Goal: Register for event/course

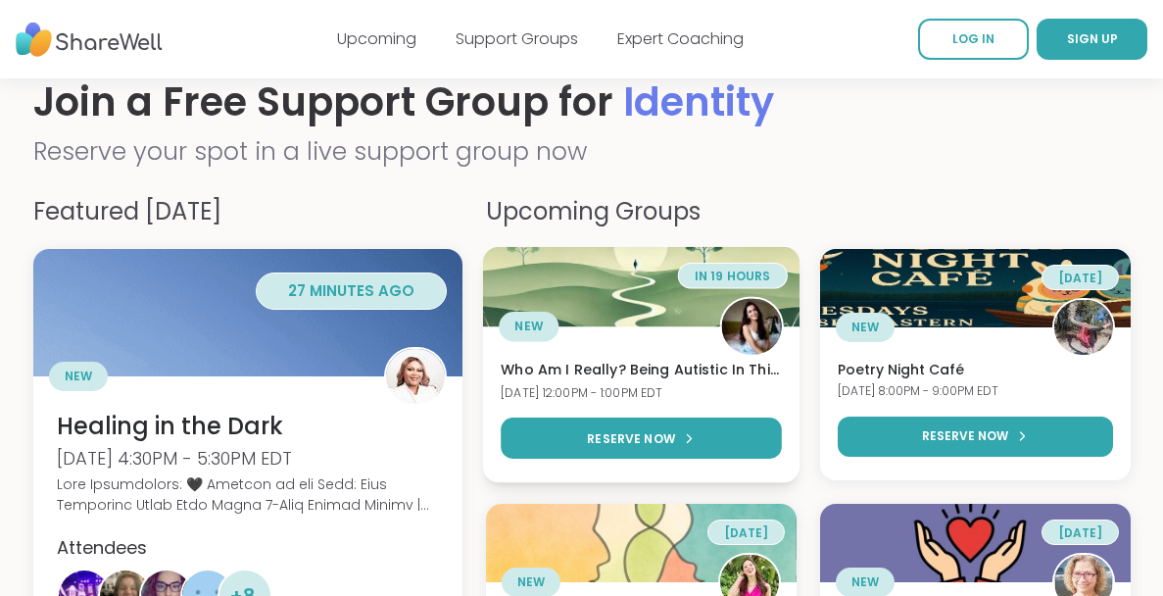
scroll to position [52, 0]
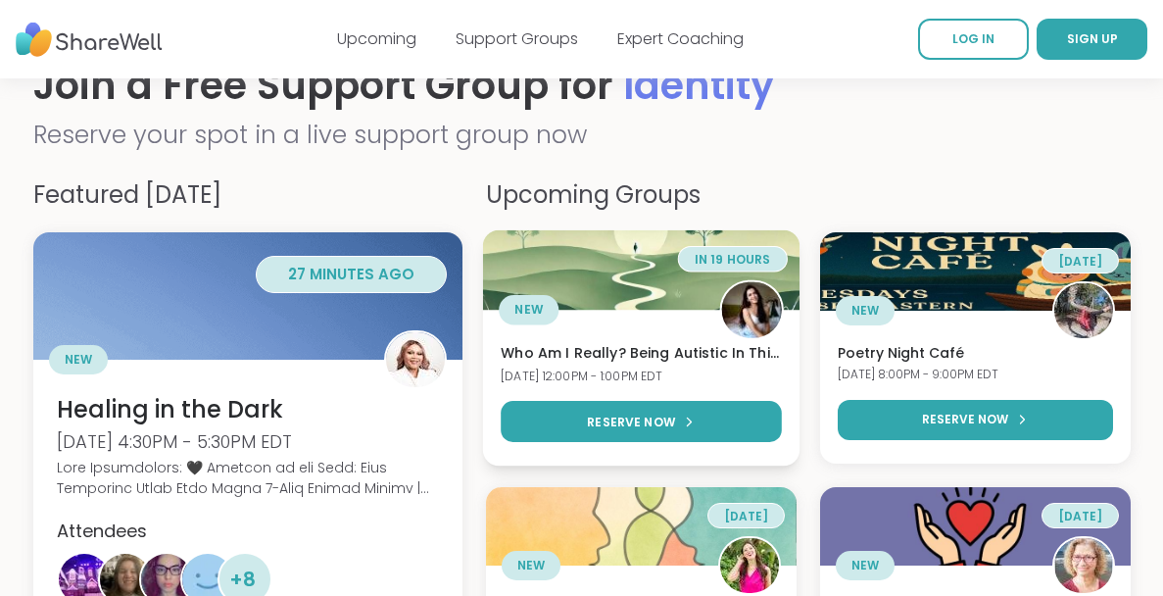
click at [741, 313] on img at bounding box center [751, 309] width 60 height 60
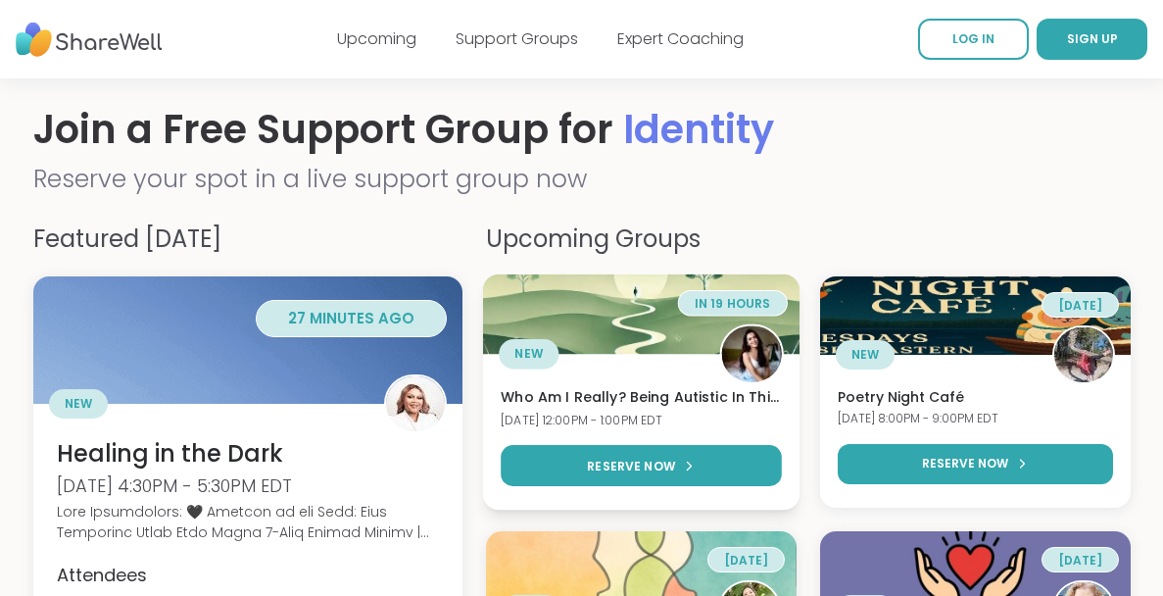
scroll to position [0, 0]
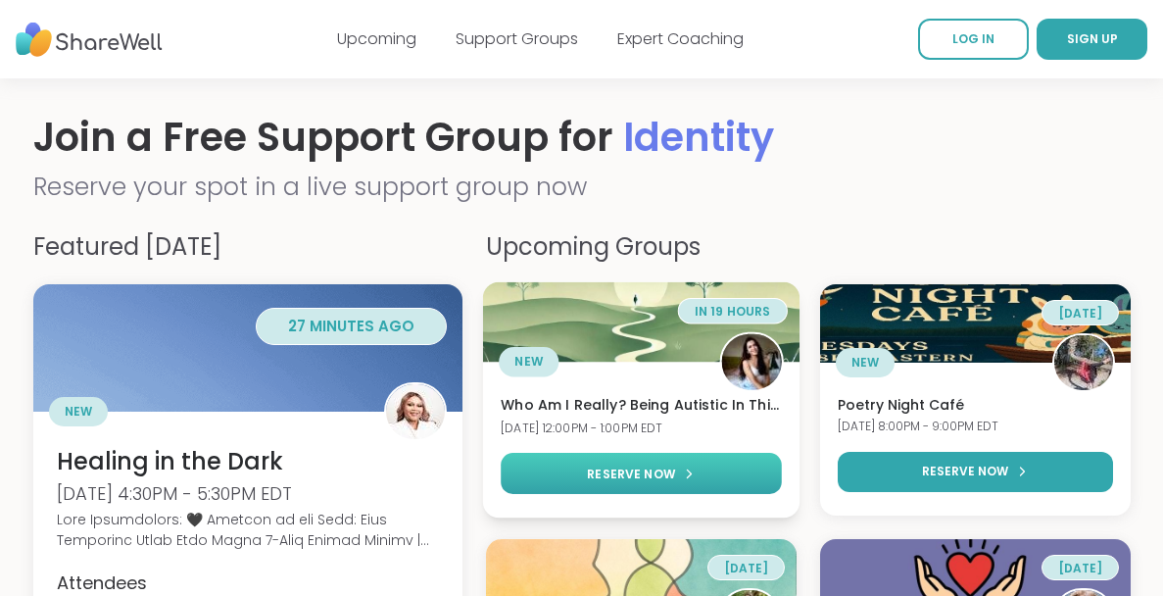
click at [651, 487] on link "RESERVE NOW" at bounding box center [641, 473] width 280 height 41
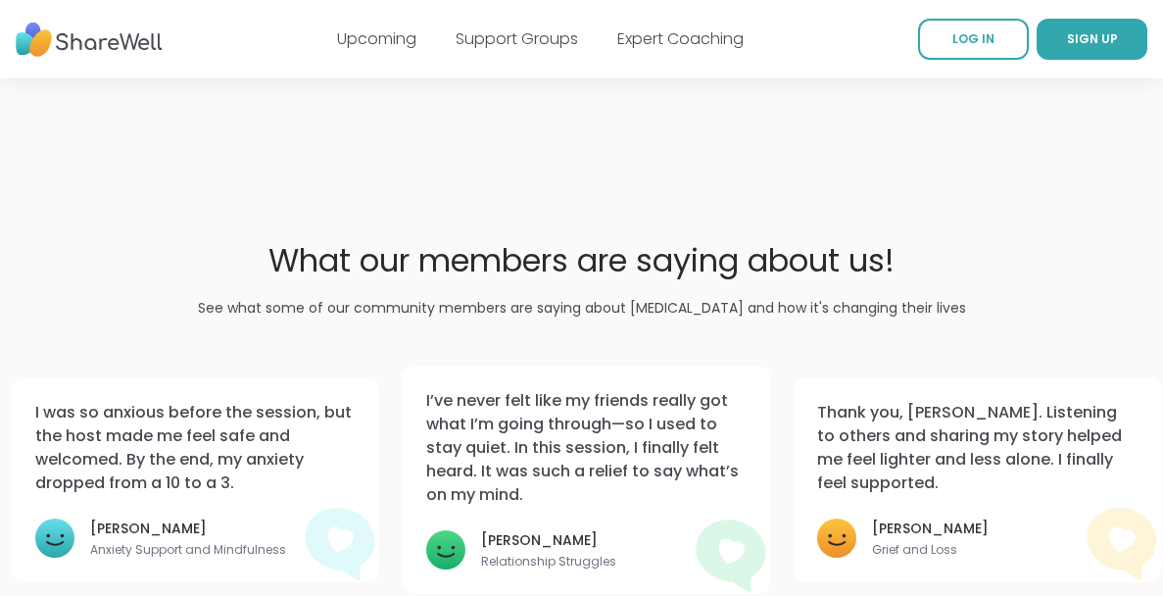
scroll to position [1443, 0]
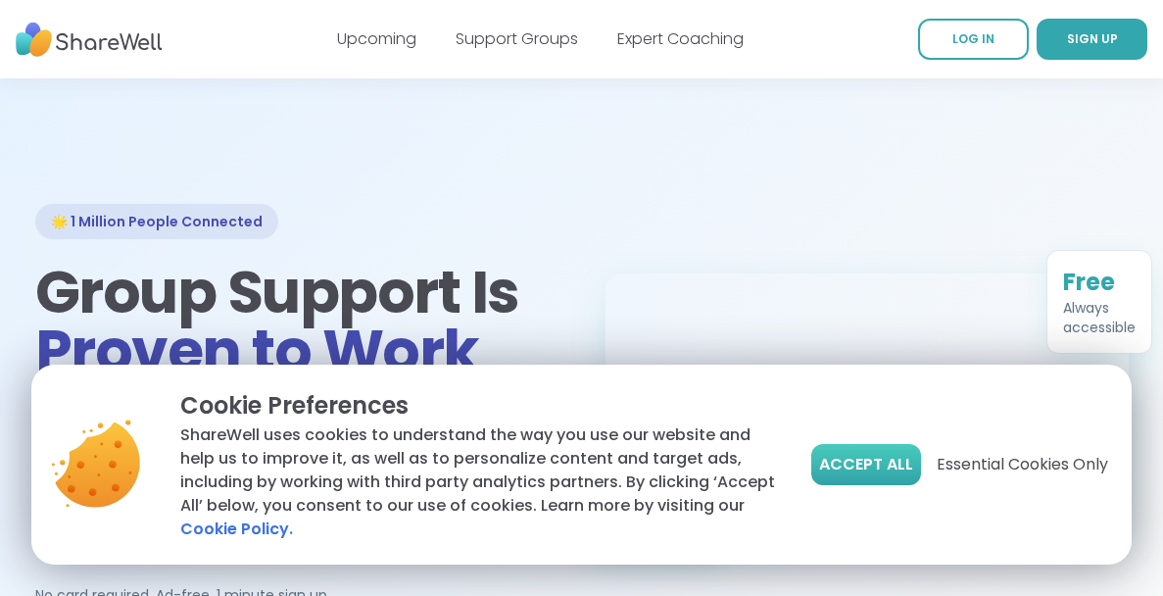
click at [860, 463] on span "Accept All" at bounding box center [866, 465] width 94 height 24
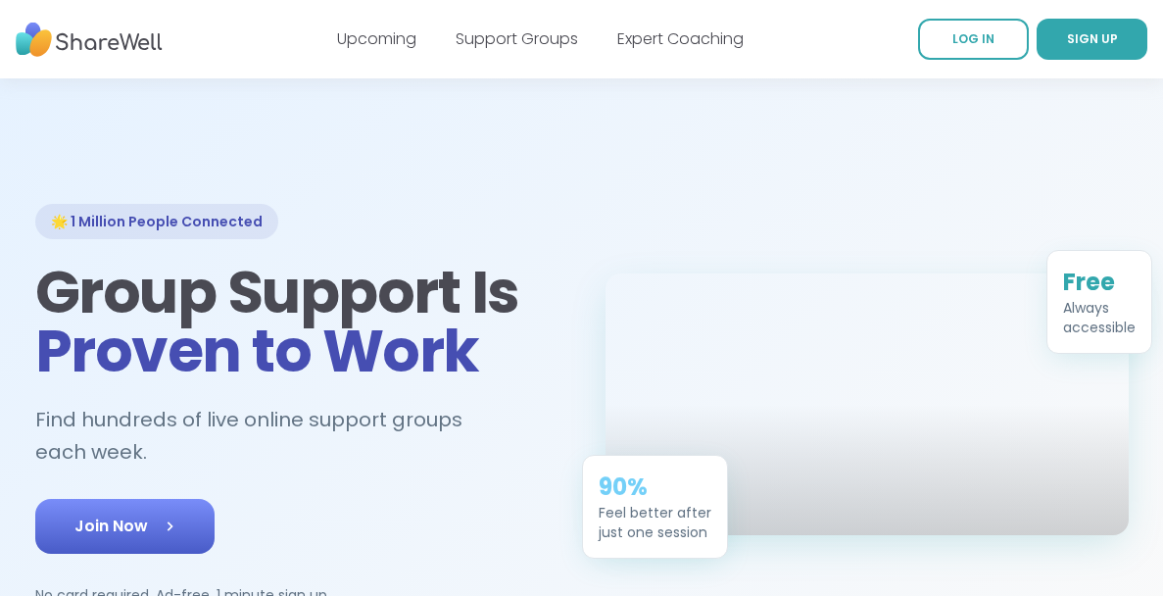
click at [108, 542] on link "Join Now" at bounding box center [124, 526] width 179 height 55
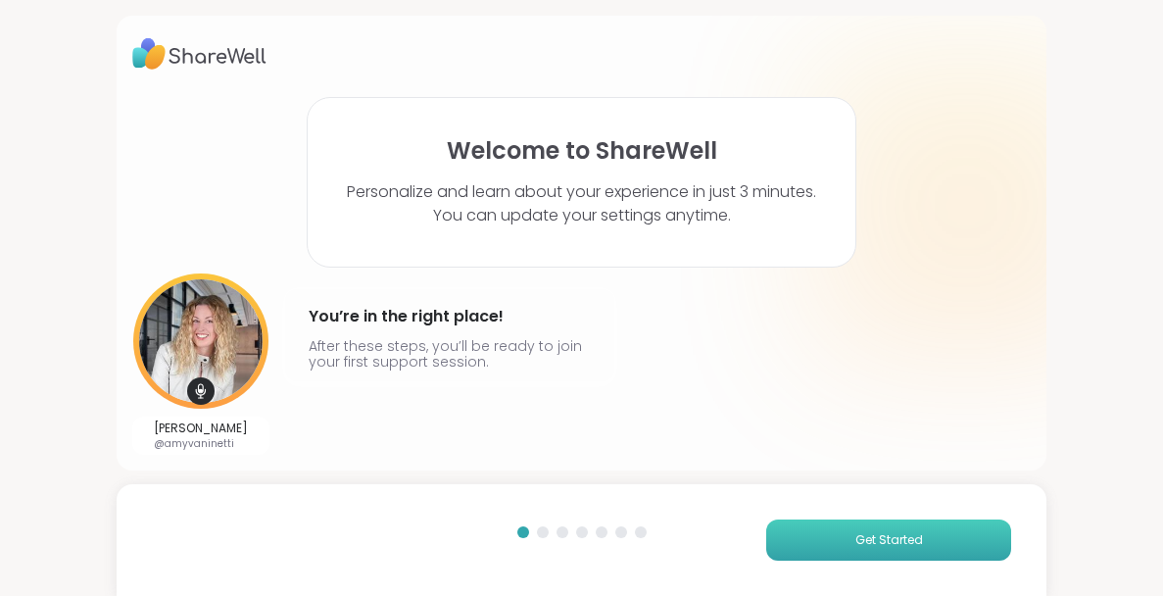
click at [846, 529] on button "Get Started" at bounding box center [888, 539] width 245 height 41
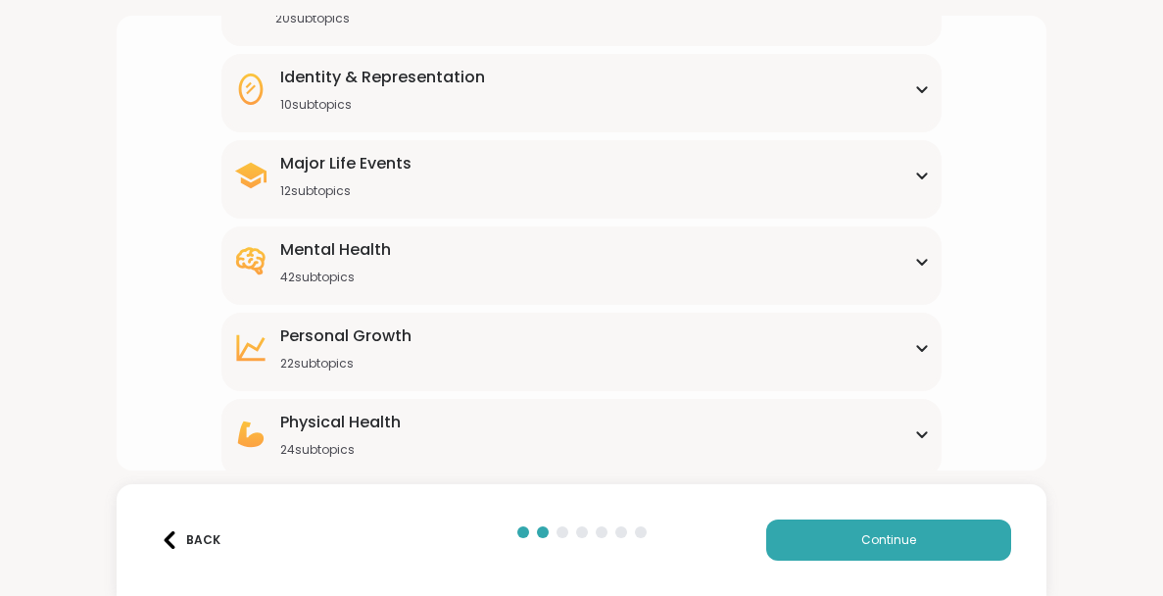
scroll to position [232, 0]
click at [455, 112] on div "Identity & Representation 10 subtopics BIPOC Support Cultural adjustment Gender…" at bounding box center [580, 92] width 719 height 78
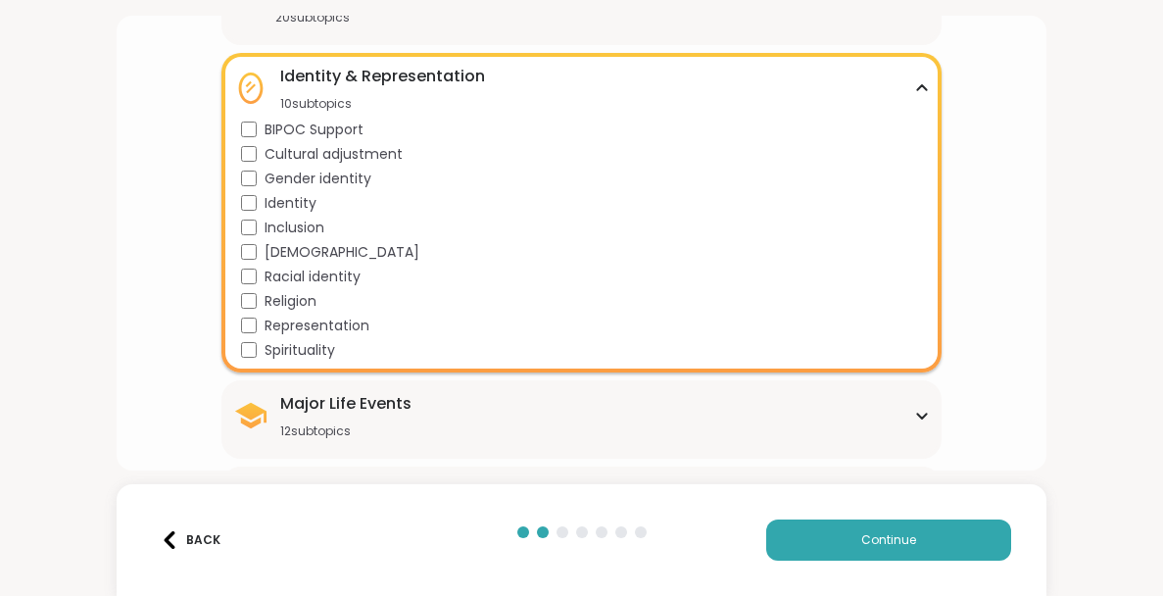
scroll to position [289, 0]
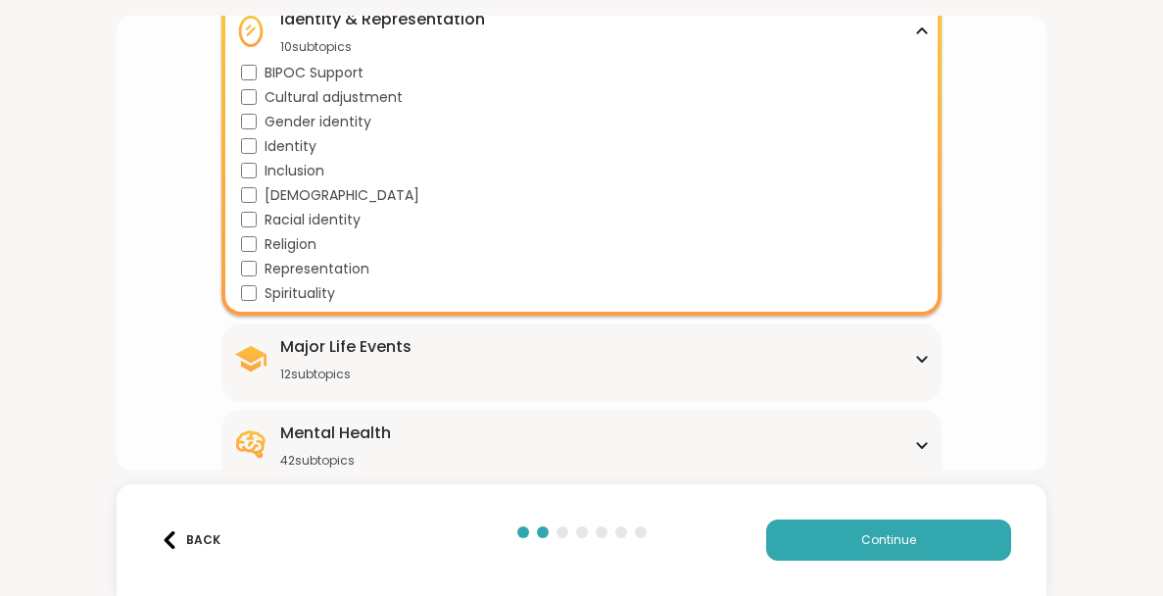
click at [305, 356] on div "Major Life Events" at bounding box center [345, 347] width 131 height 24
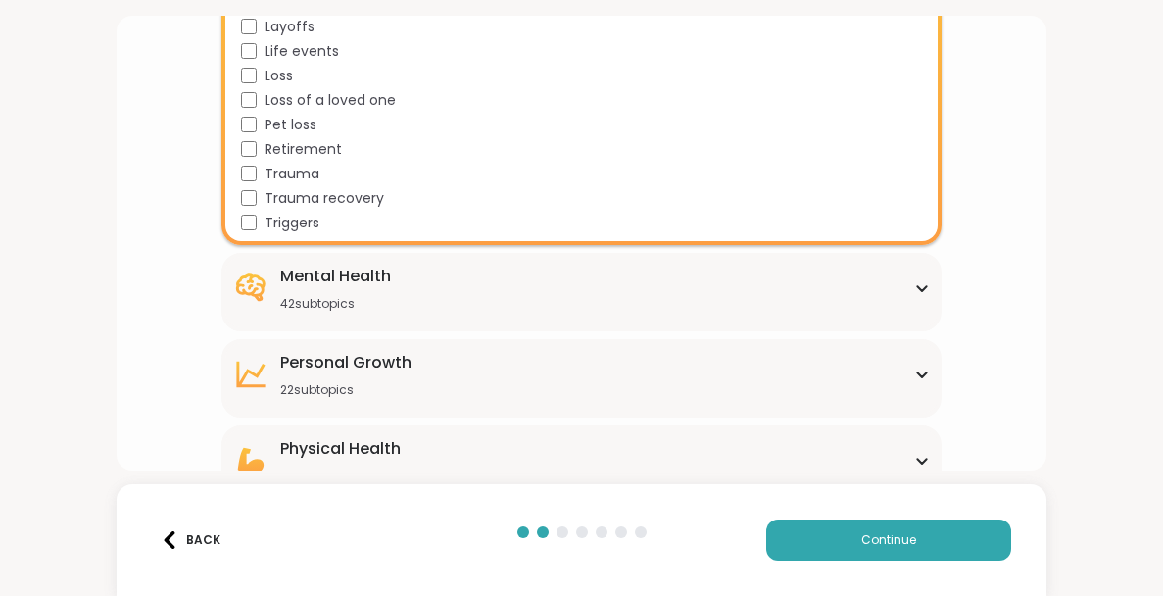
scroll to position [738, 0]
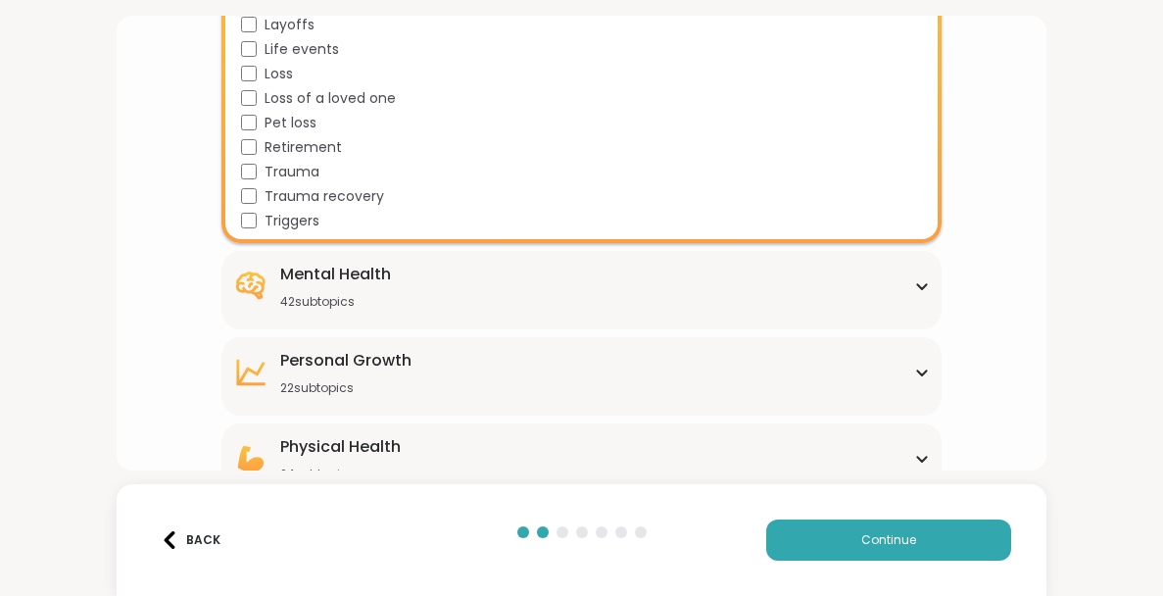
click at [324, 305] on div "42 subtopics" at bounding box center [335, 302] width 111 height 16
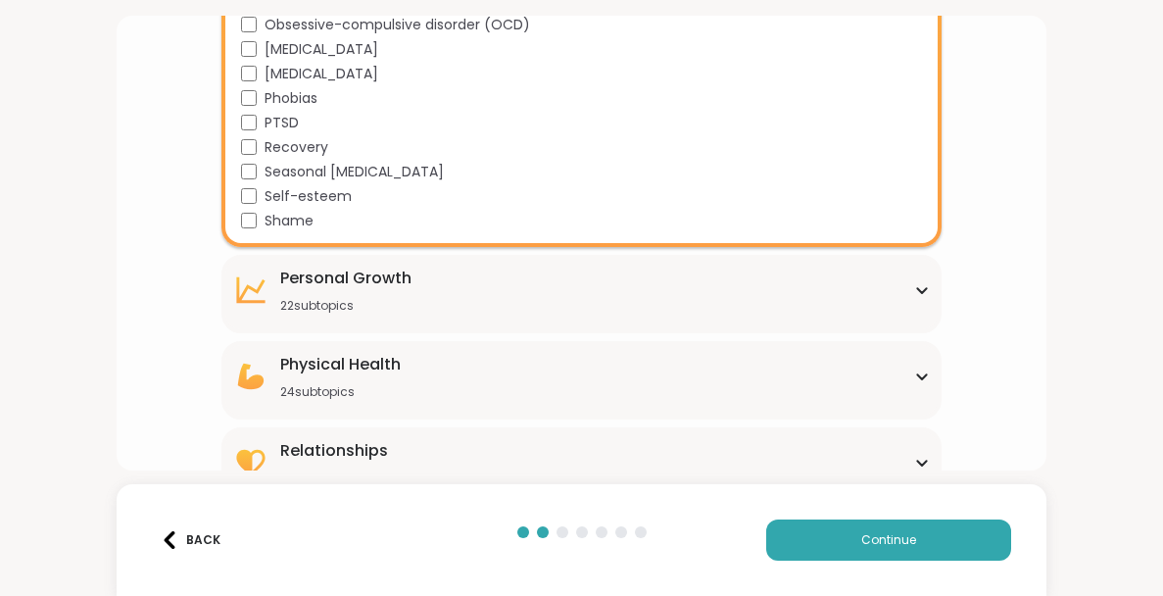
scroll to position [1835, 0]
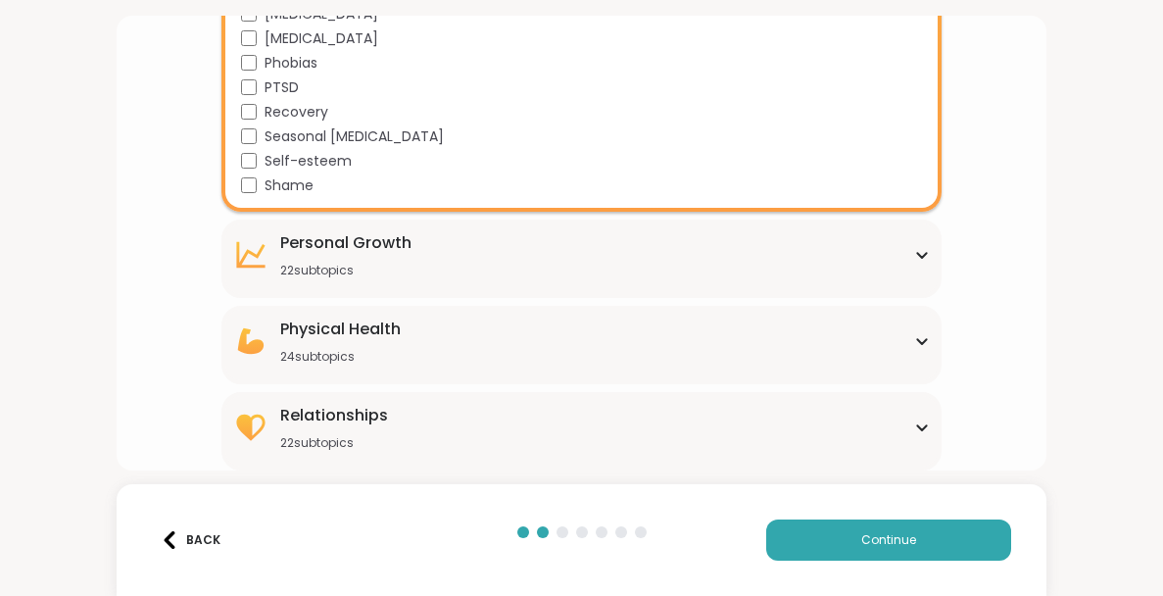
click at [314, 367] on div "Physical Health 24 subtopics Alcoholism Alzheimers Aspergers Autism Cancer Chro…" at bounding box center [580, 345] width 719 height 78
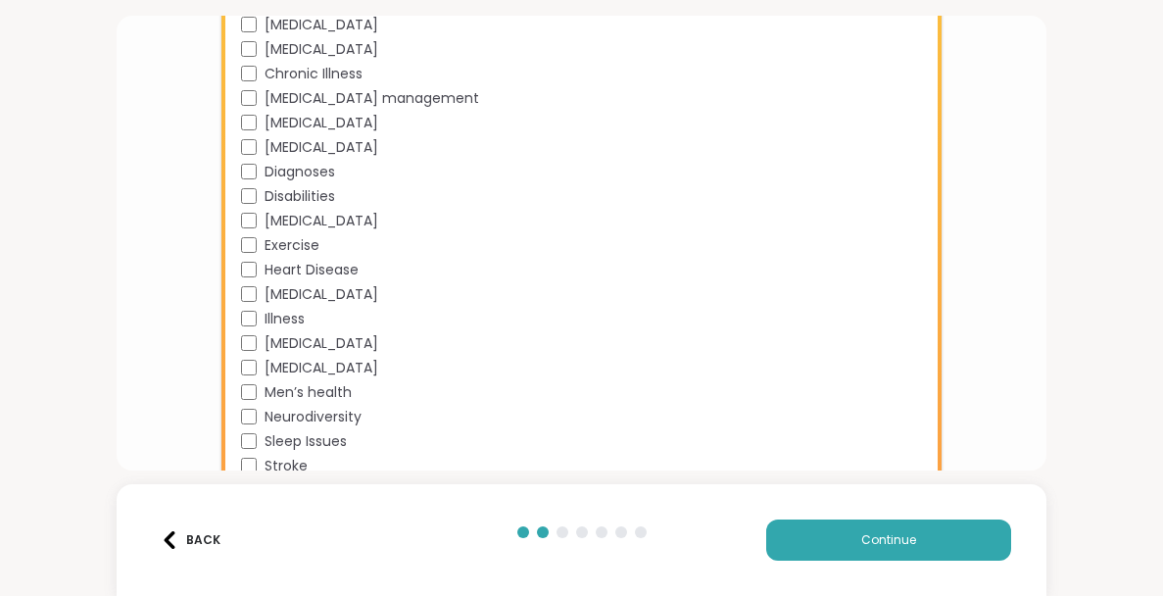
scroll to position [2419, 0]
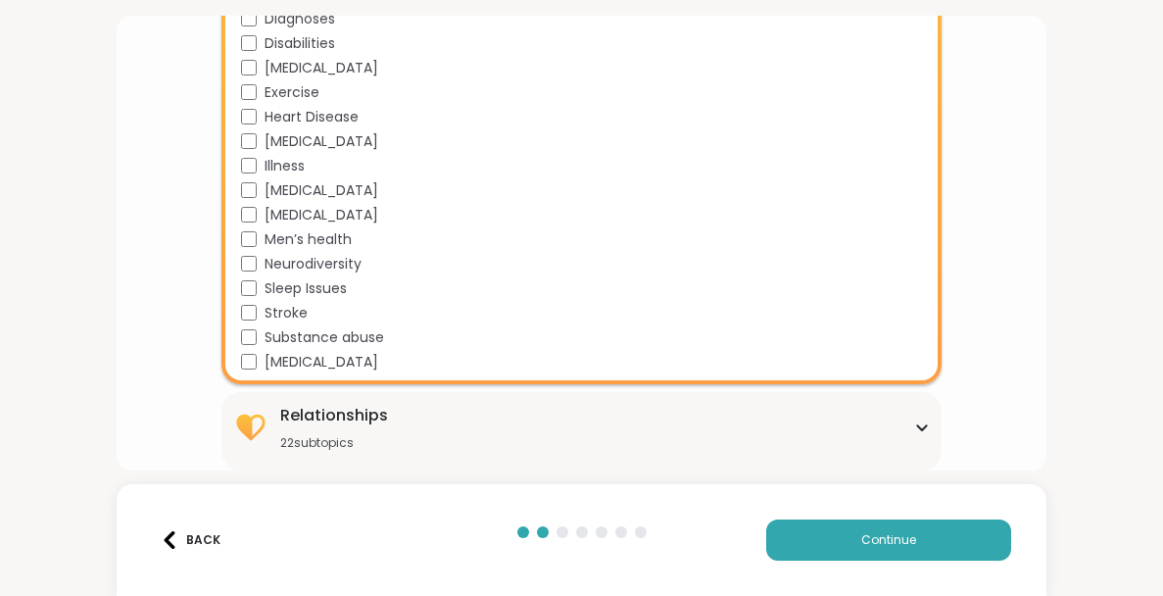
click at [326, 440] on div "22 subtopics" at bounding box center [334, 443] width 108 height 16
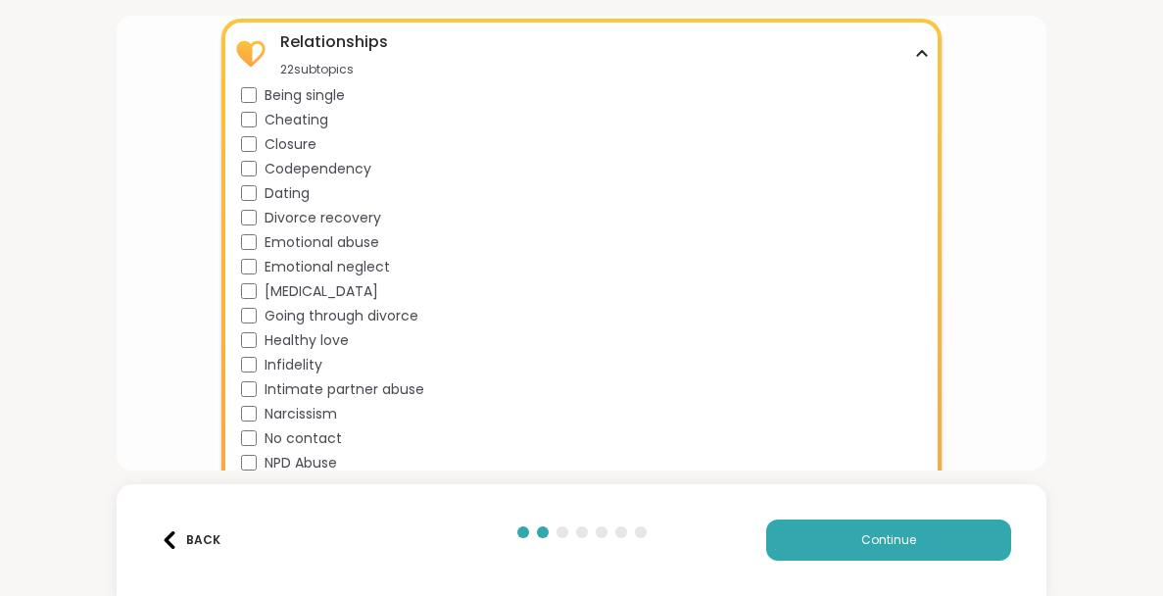
scroll to position [2800, 0]
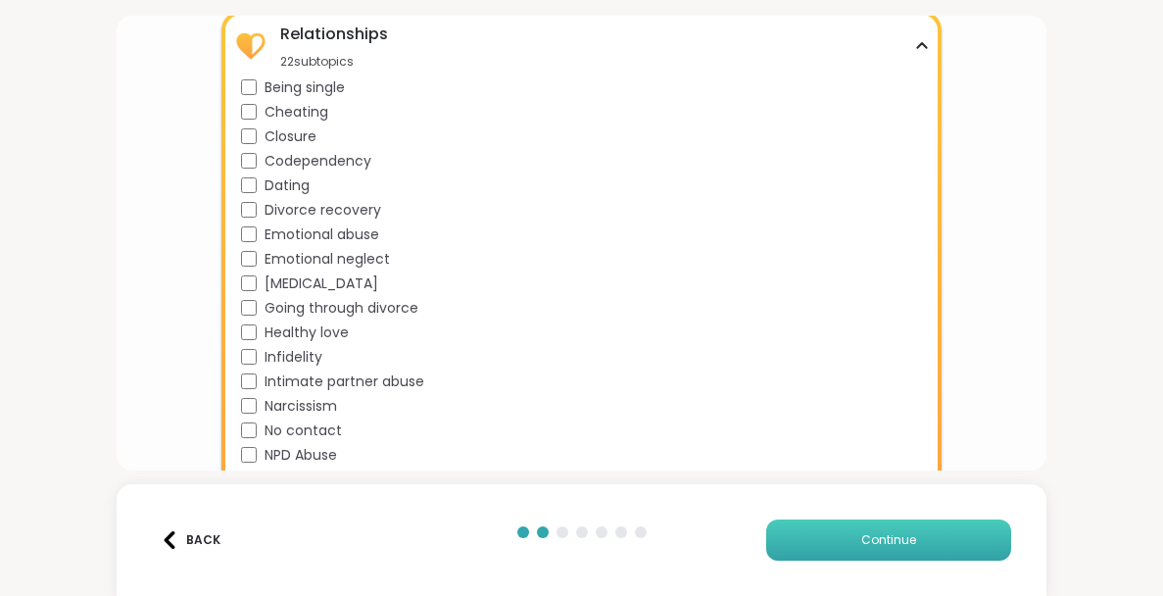
click at [832, 558] on button "Continue" at bounding box center [888, 539] width 245 height 41
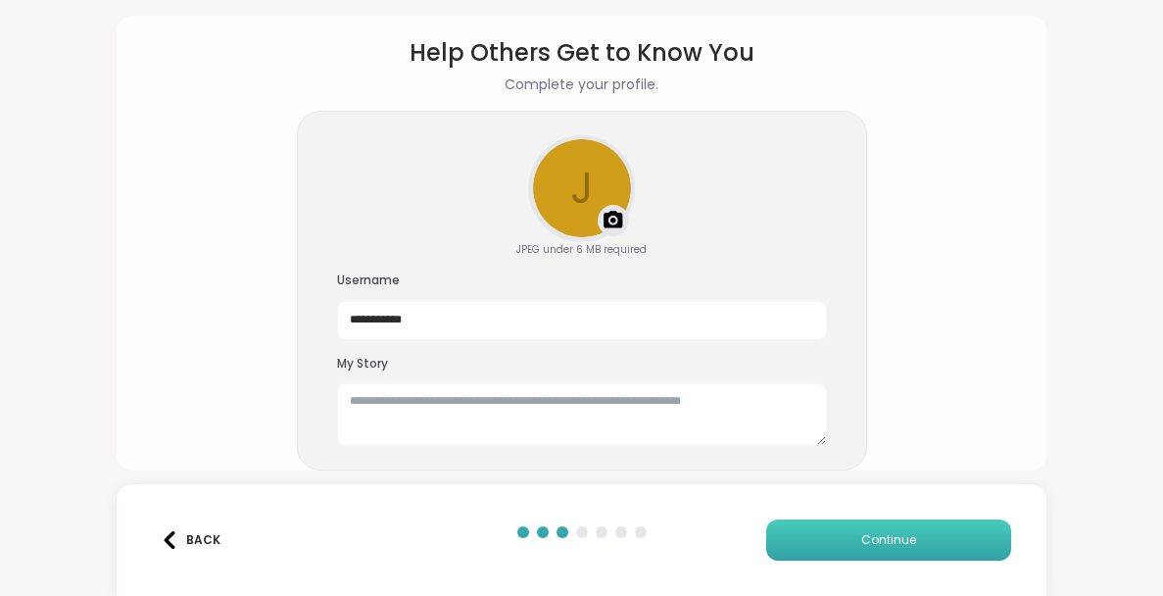
click at [813, 530] on button "Continue" at bounding box center [888, 539] width 245 height 41
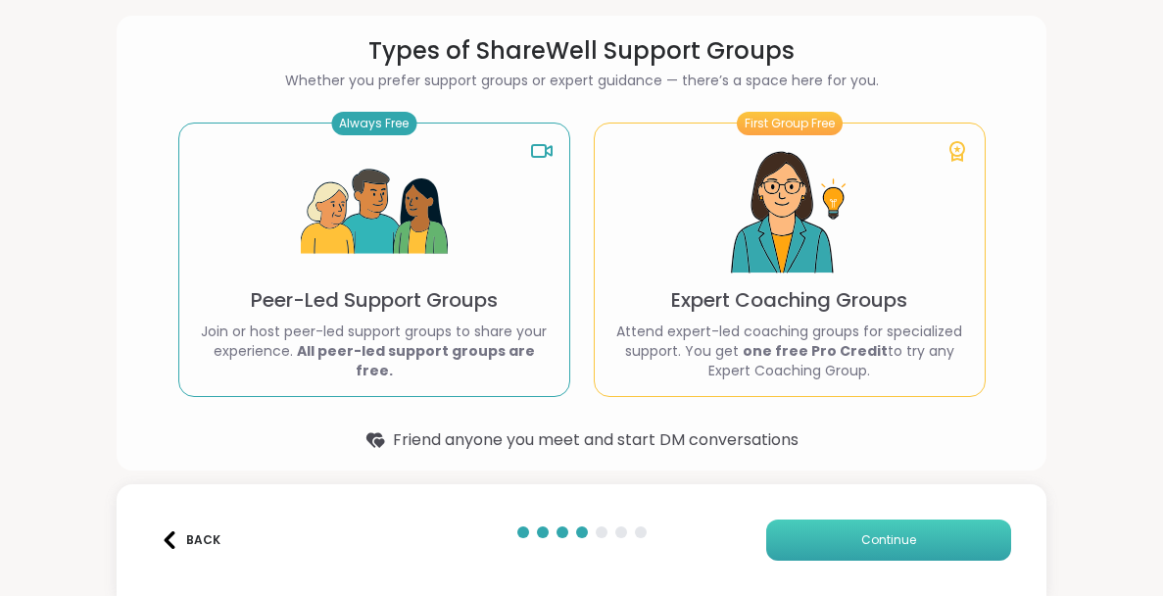
click at [828, 545] on button "Continue" at bounding box center [888, 539] width 245 height 41
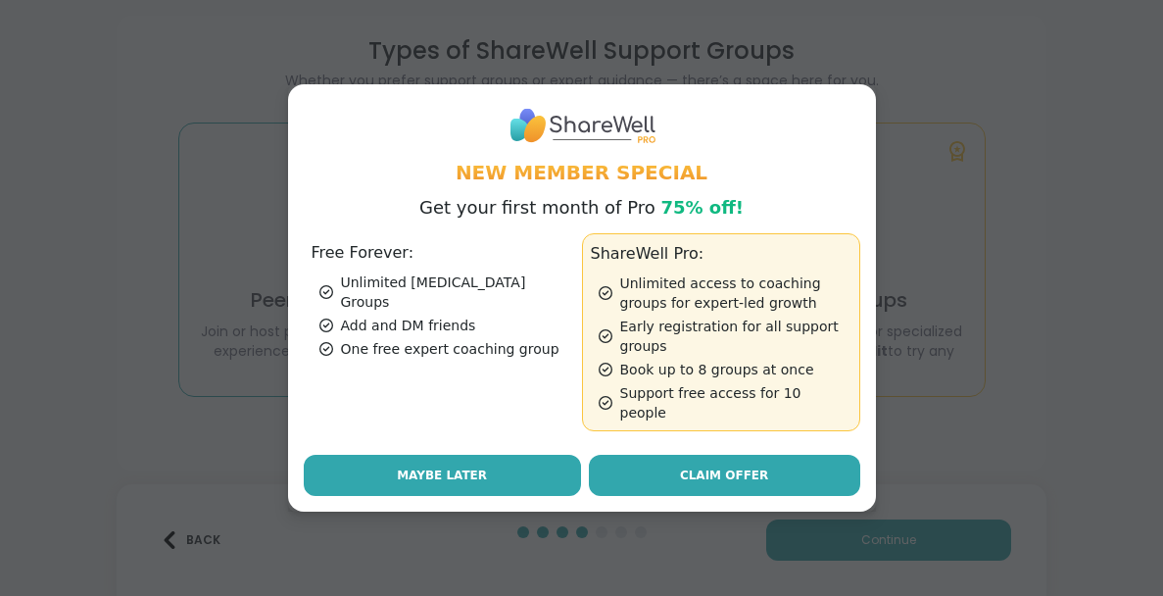
click at [544, 455] on button "Maybe Later" at bounding box center [442, 475] width 277 height 41
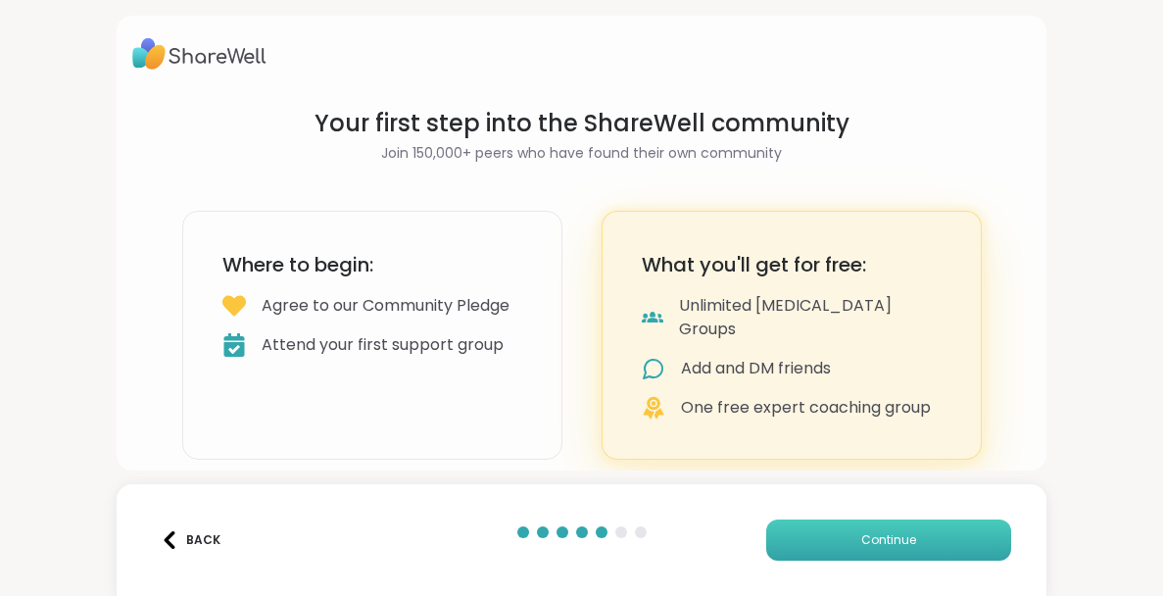
click at [837, 539] on button "Continue" at bounding box center [888, 539] width 245 height 41
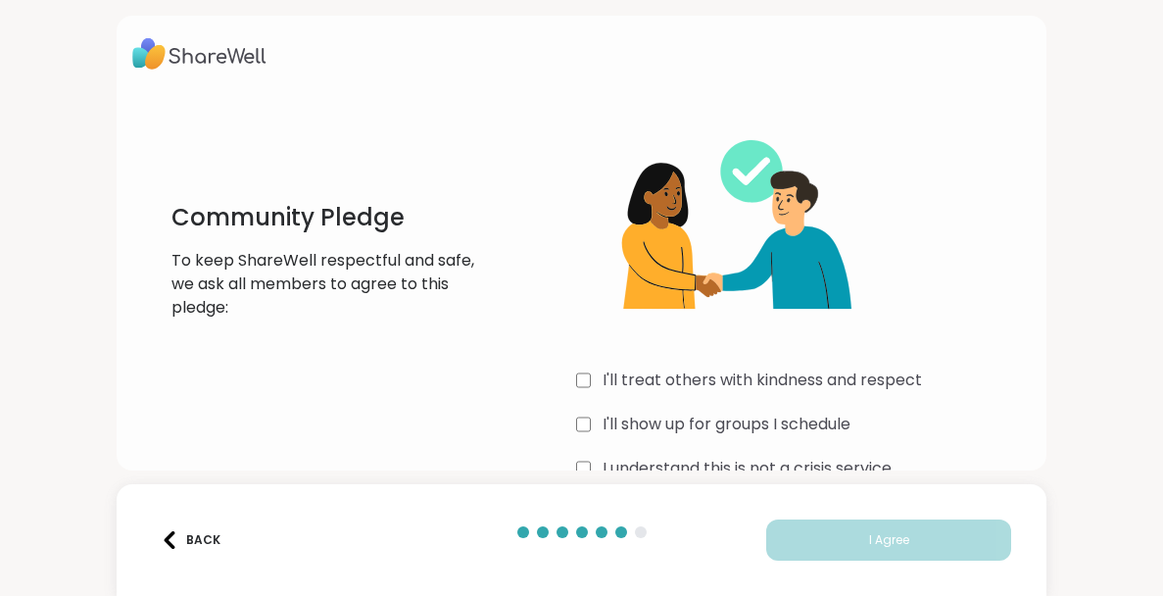
scroll to position [46, 0]
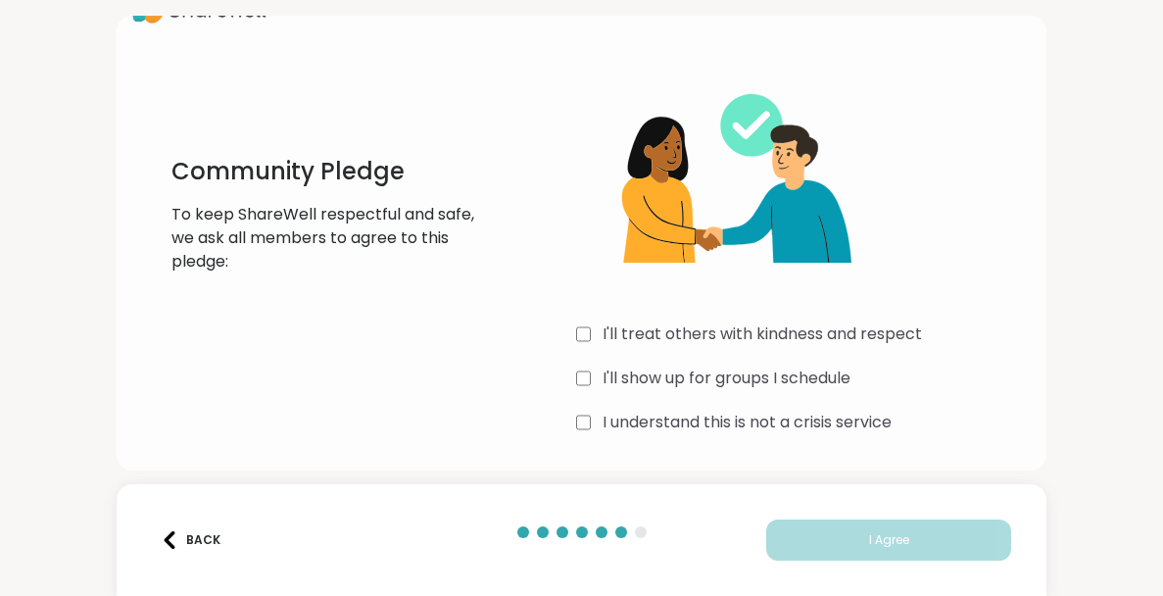
click at [590, 361] on div "I'll treat others with kindness and respect I'll show up for groups I schedule …" at bounding box center [803, 250] width 455 height 377
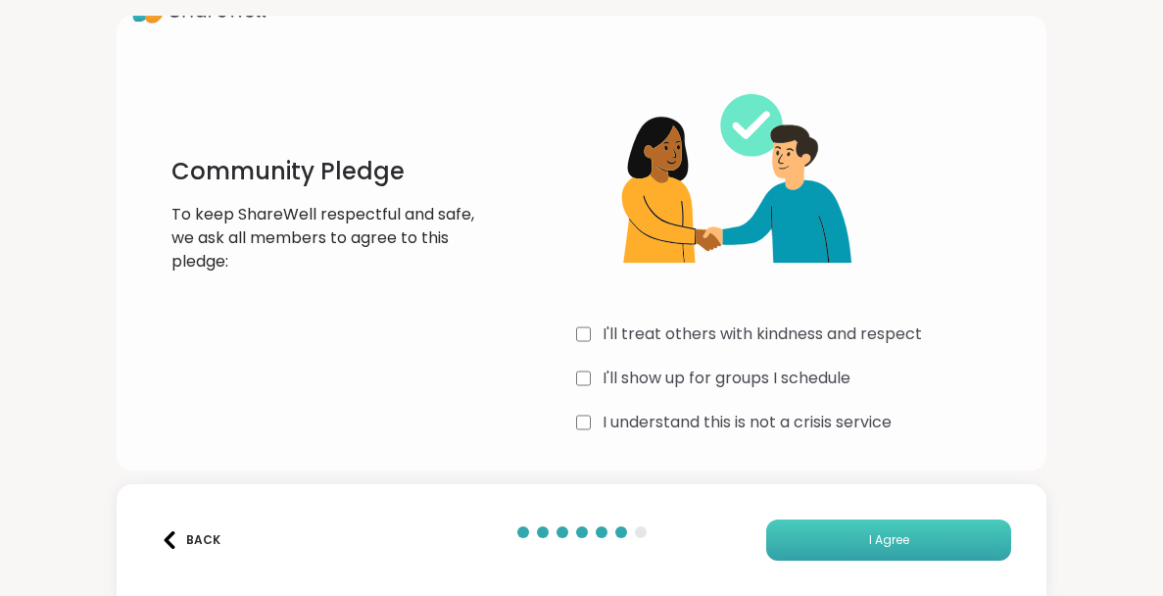
click at [808, 534] on button "I Agree" at bounding box center [888, 539] width 245 height 41
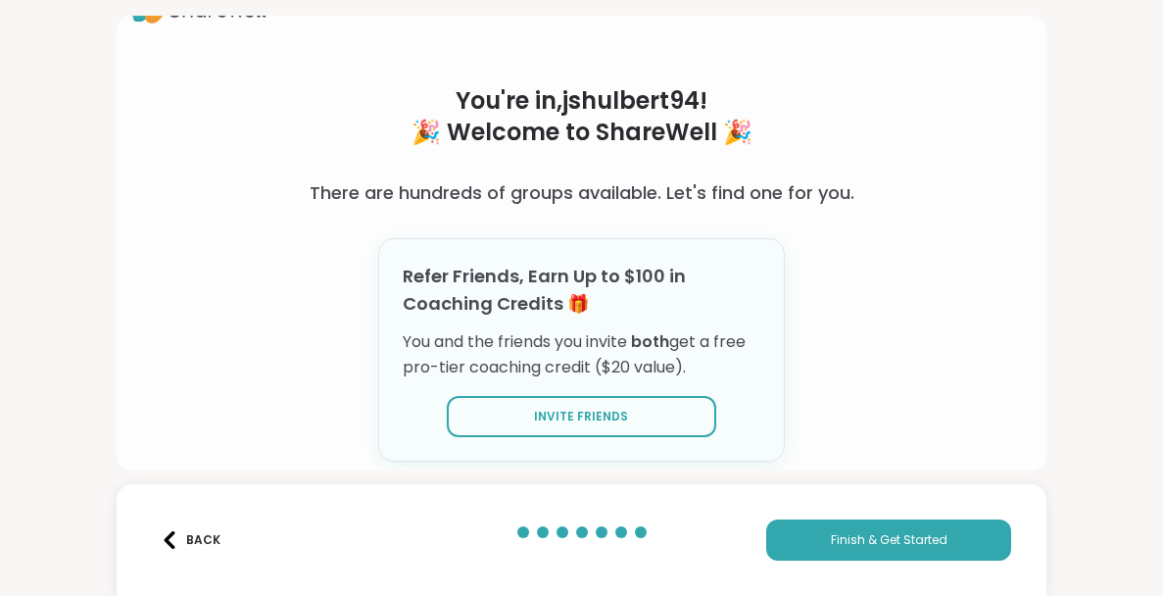
scroll to position [53, 0]
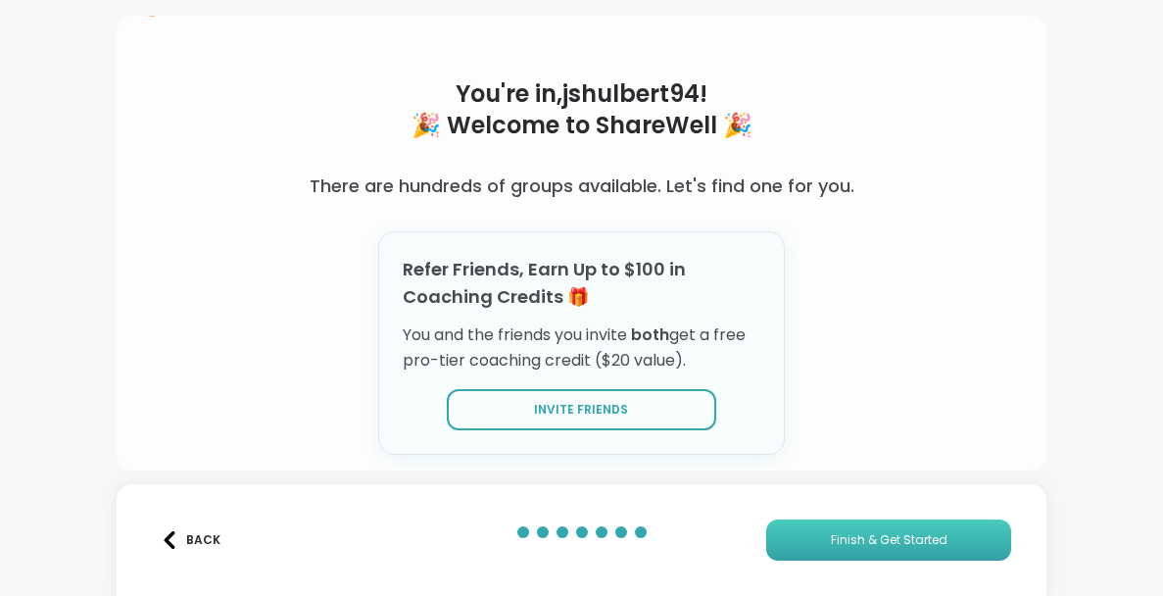
click at [835, 546] on span "Finish & Get Started" at bounding box center [889, 540] width 117 height 18
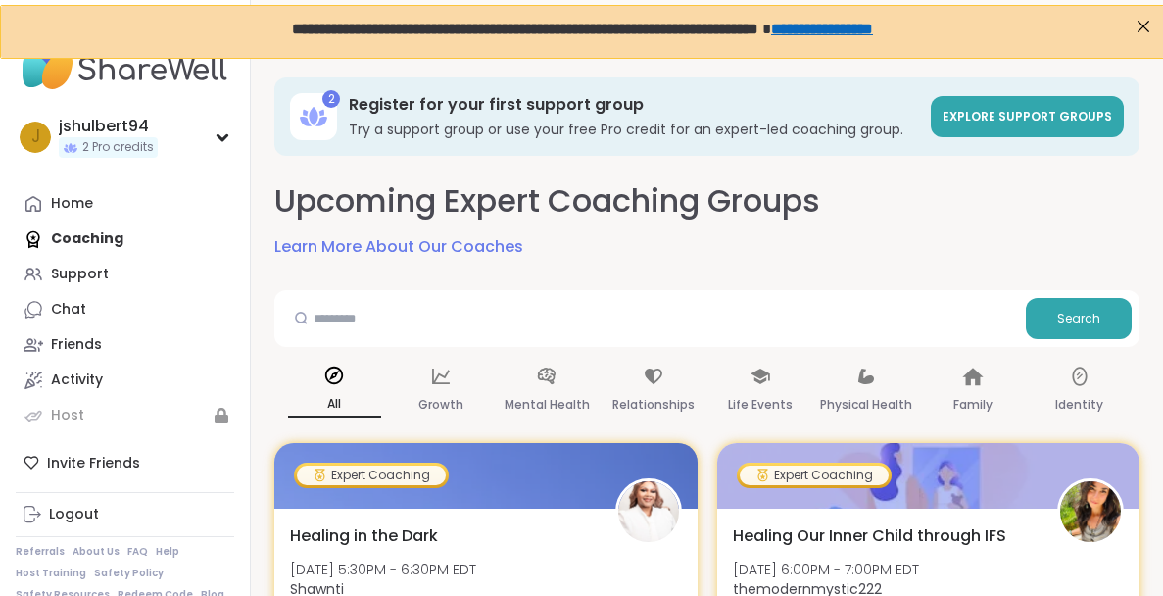
click at [585, 290] on div "Search" at bounding box center [706, 318] width 865 height 57
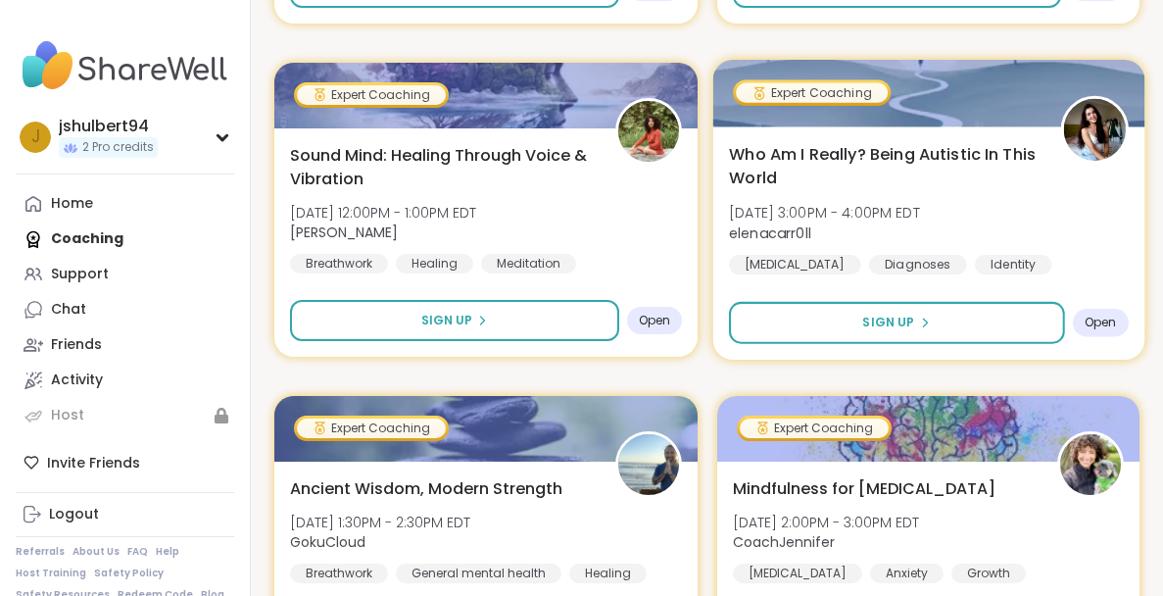
scroll to position [710, 0]
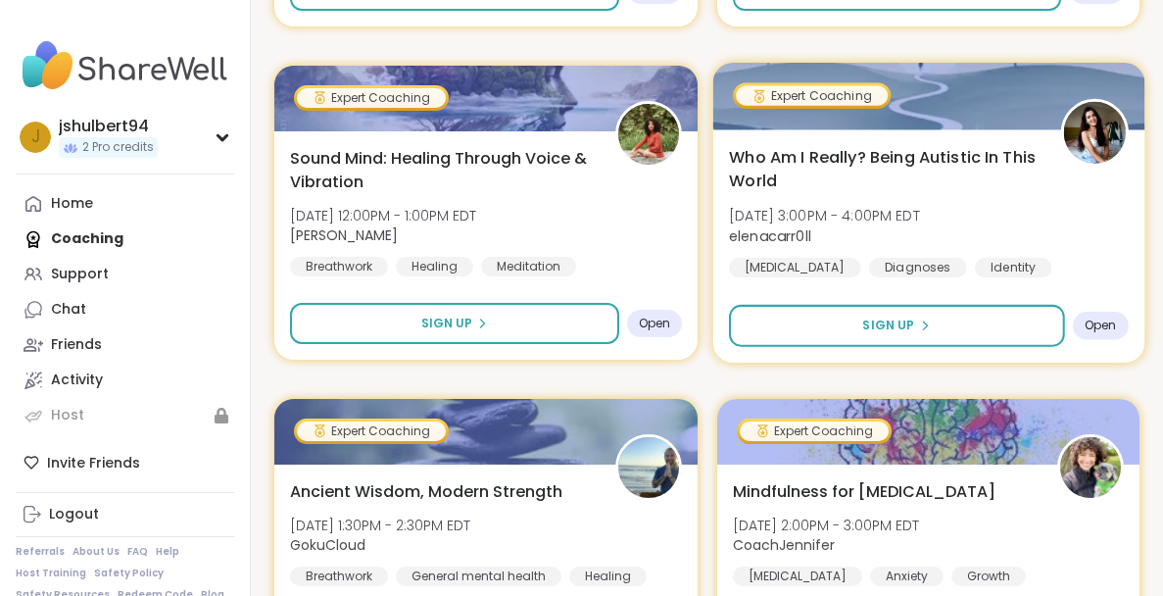
click at [1089, 131] on img at bounding box center [1094, 133] width 62 height 62
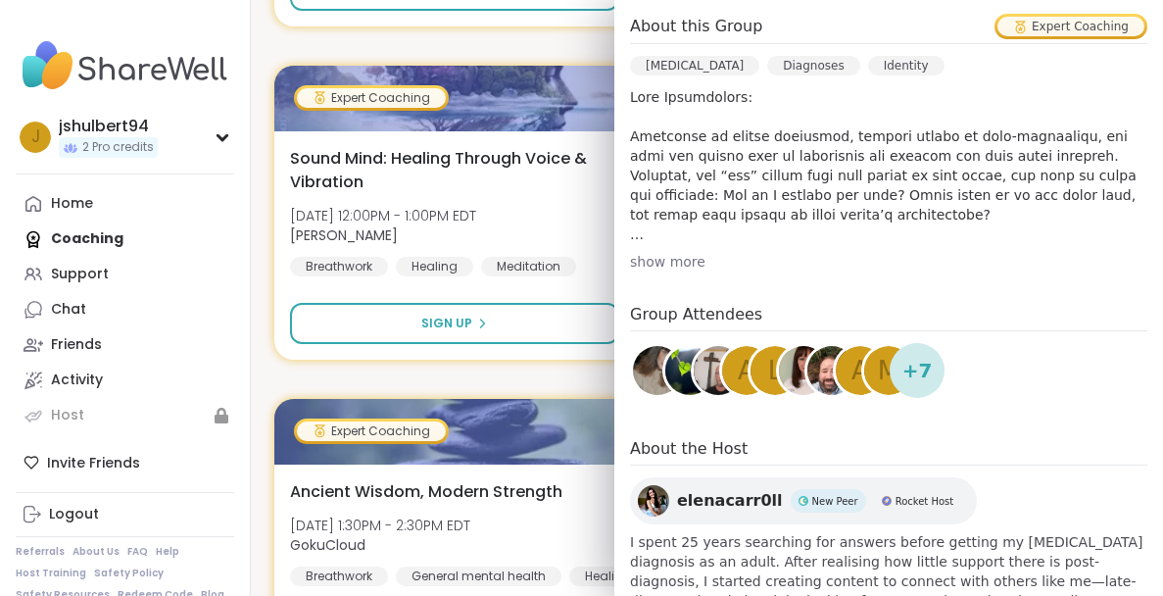
scroll to position [668, 0]
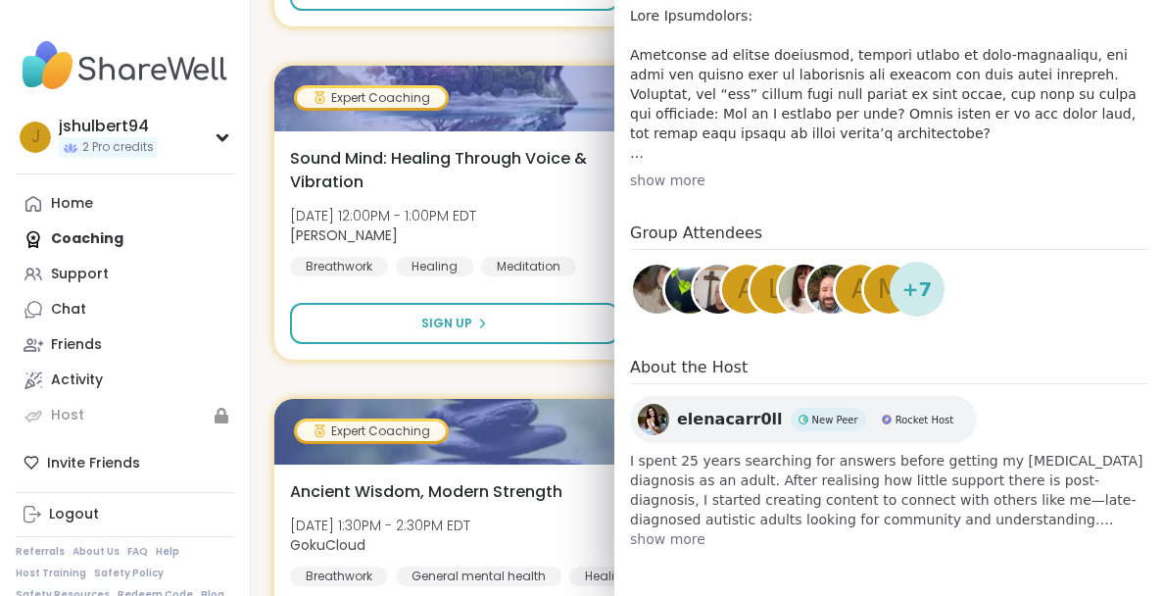
click at [737, 544] on span "show more" at bounding box center [888, 539] width 517 height 20
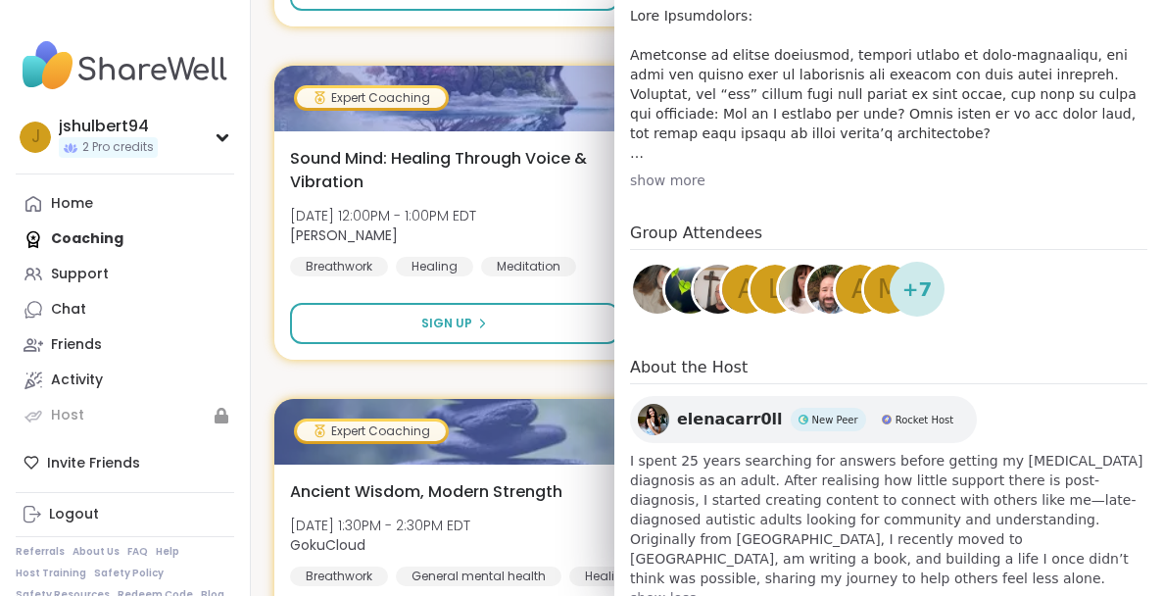
scroll to position [707, 0]
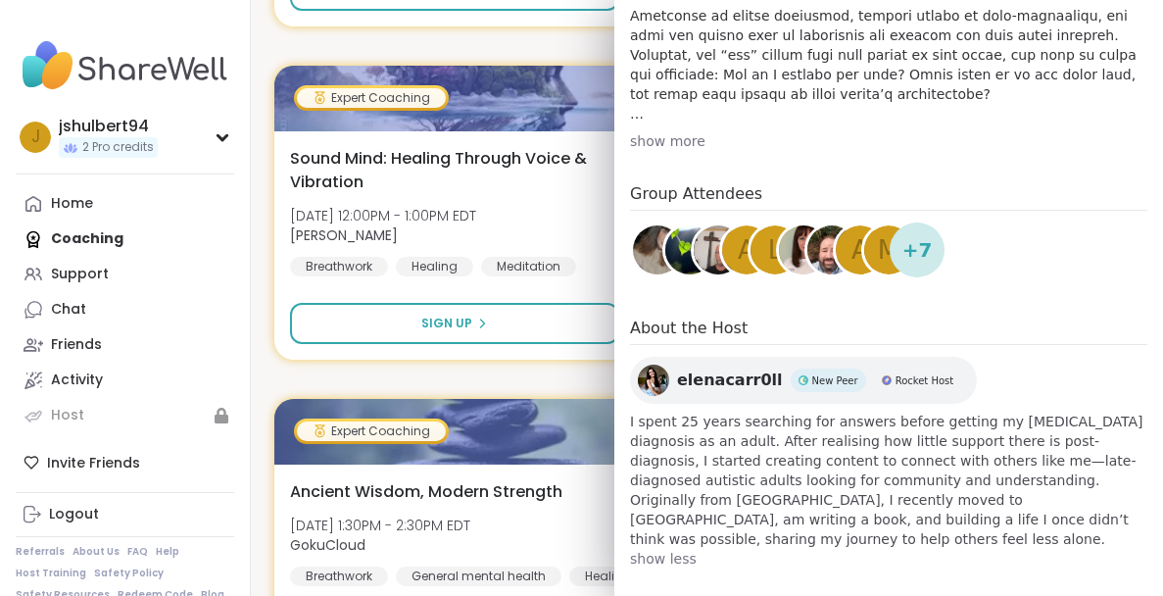
click at [838, 549] on span "show less" at bounding box center [888, 559] width 517 height 20
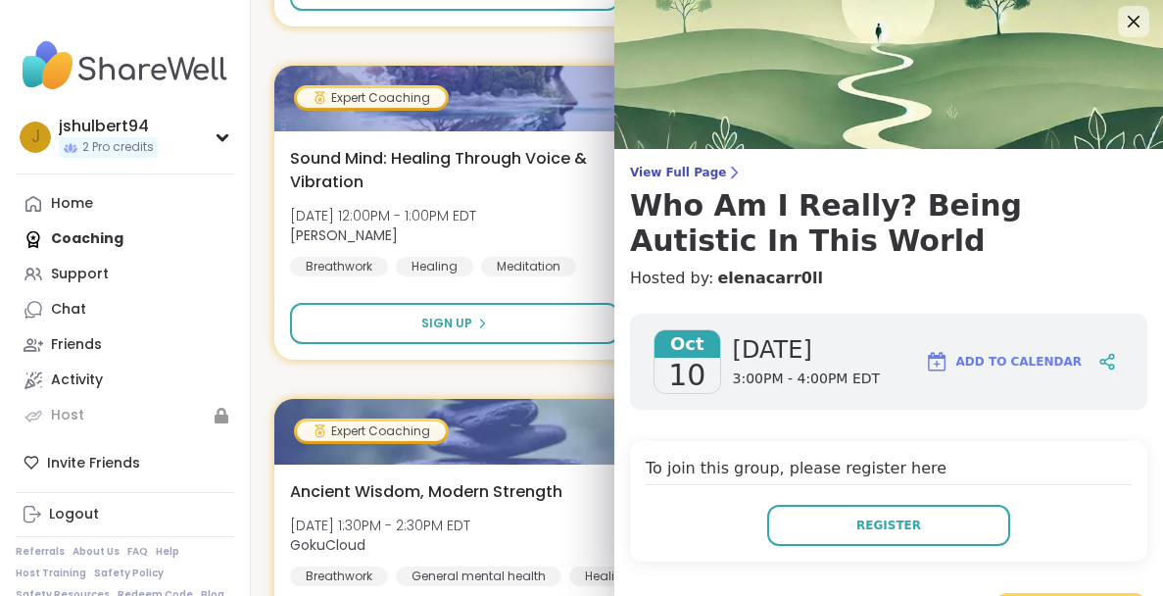
scroll to position [0, 0]
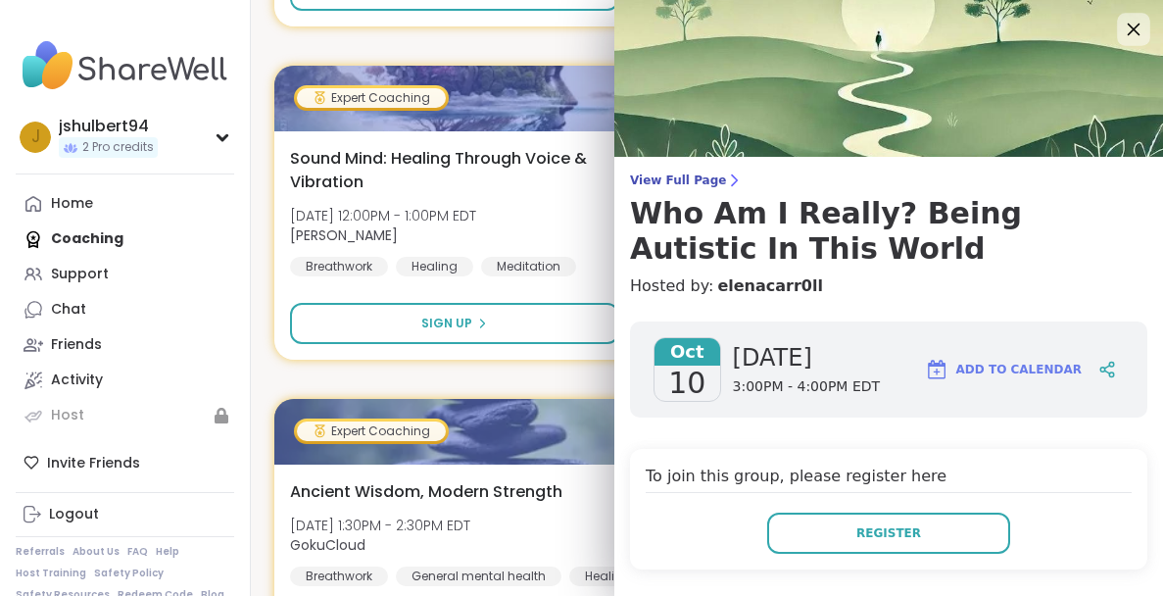
click at [1126, 27] on icon at bounding box center [1133, 29] width 24 height 24
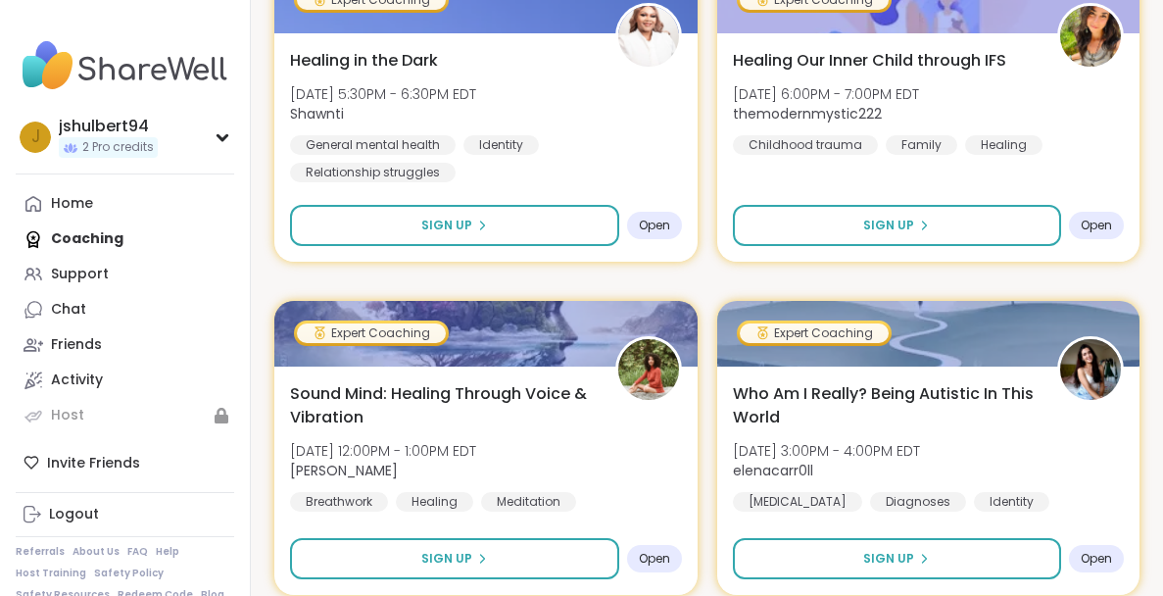
scroll to position [461, 0]
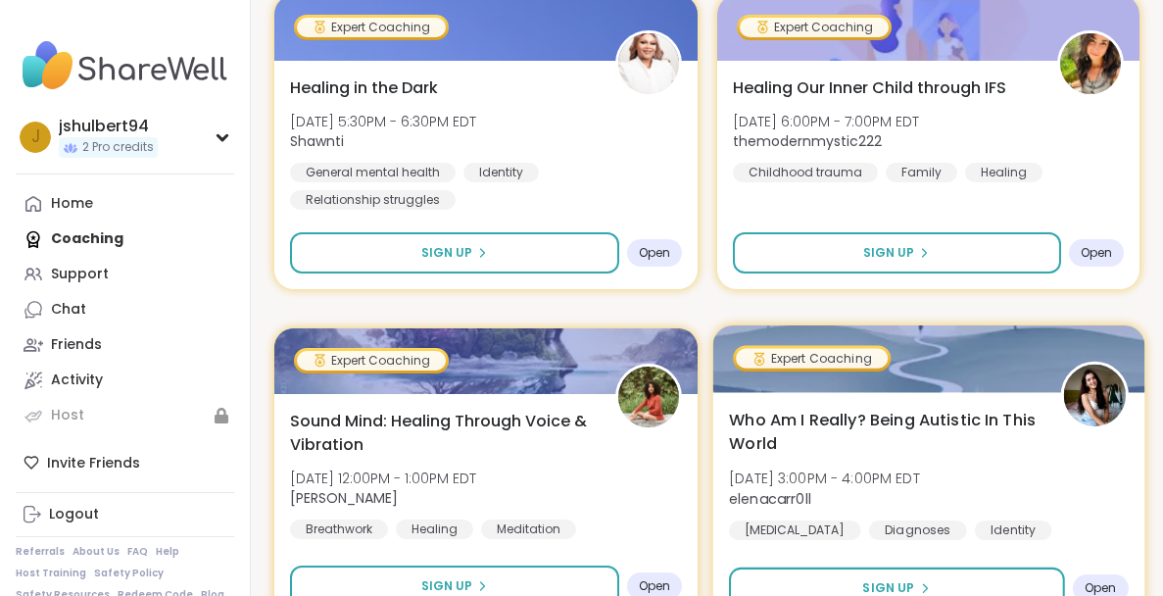
scroll to position [499, 0]
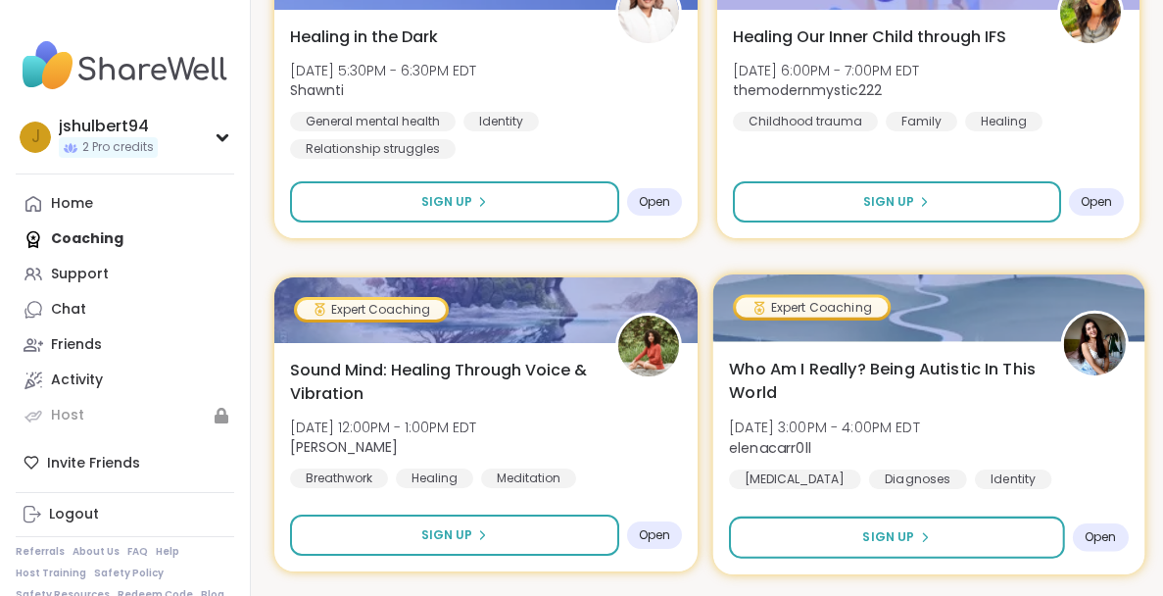
click at [1095, 342] on img at bounding box center [1094, 344] width 62 height 62
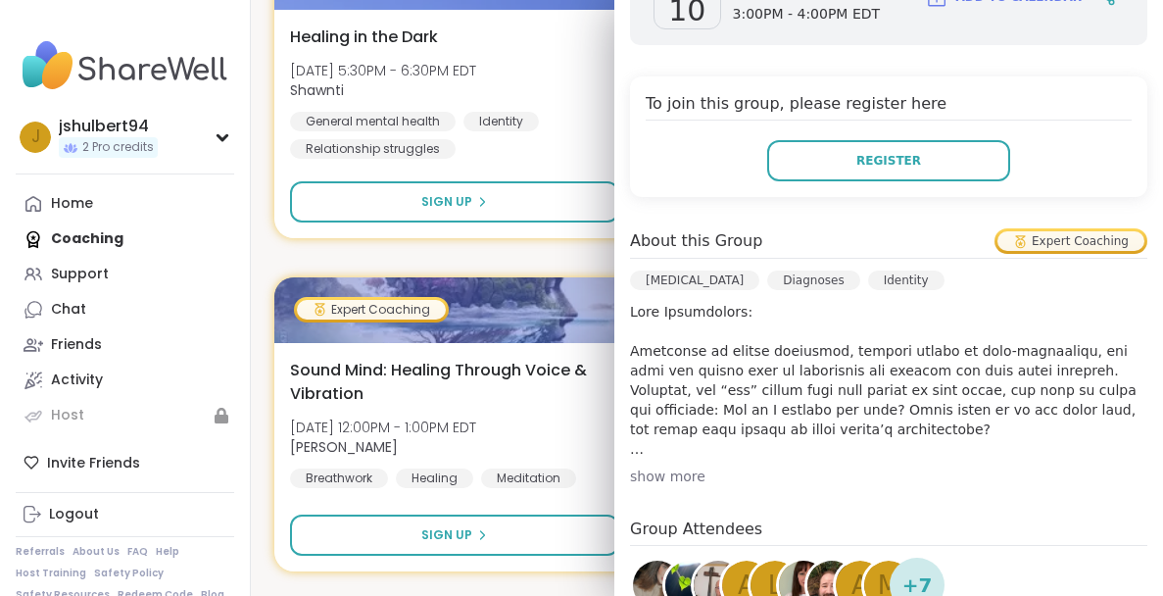
scroll to position [179, 0]
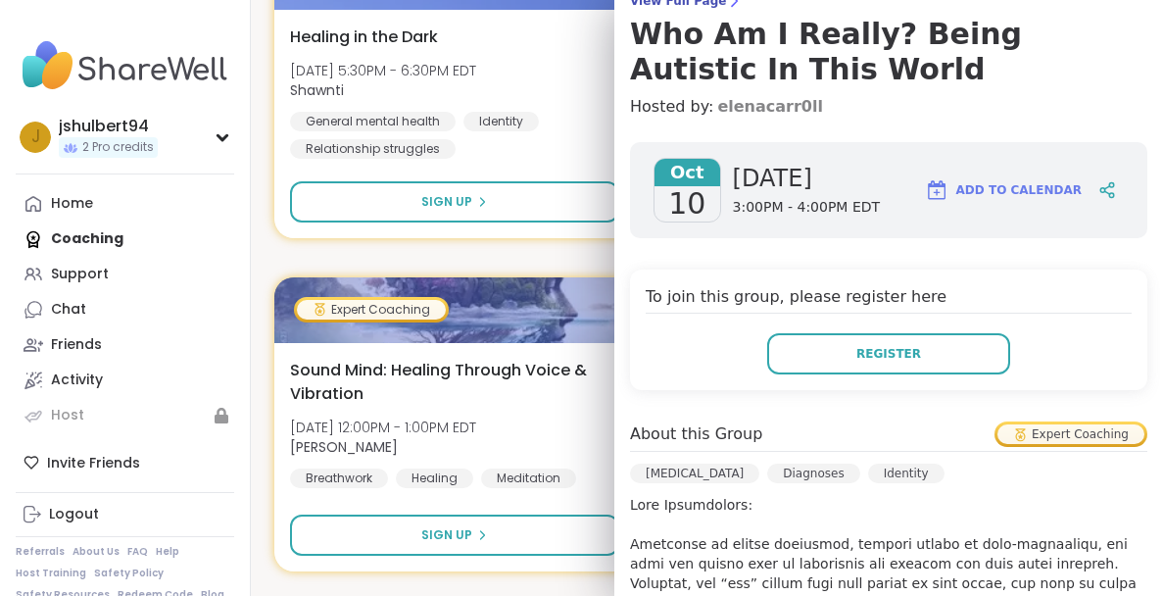
click at [757, 100] on link "elenacarr0ll" at bounding box center [770, 107] width 106 height 24
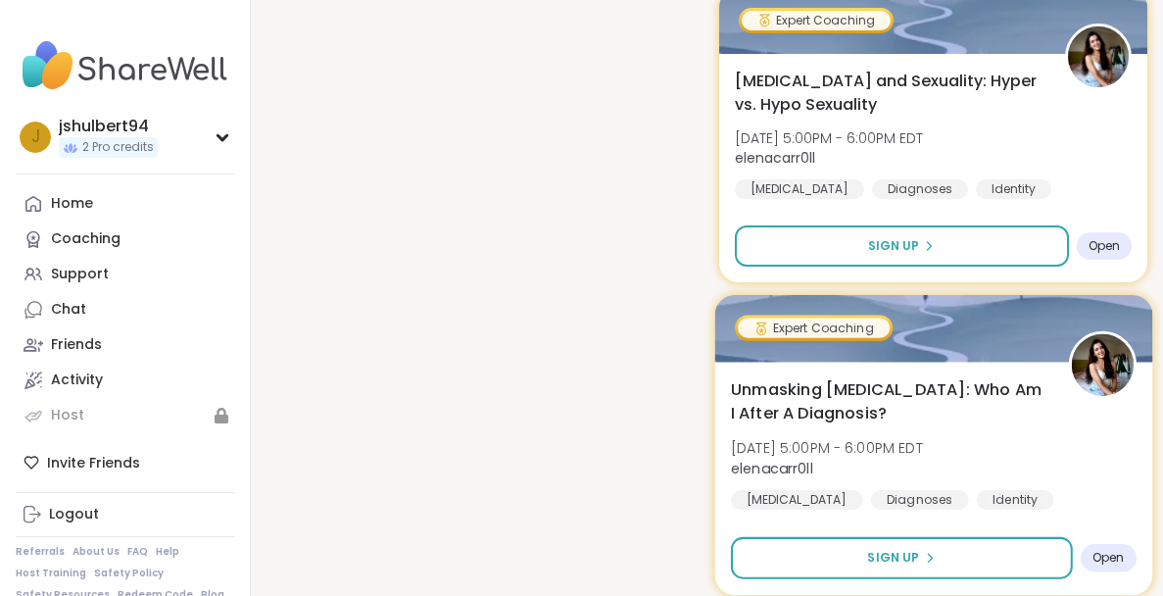
scroll to position [2128, 0]
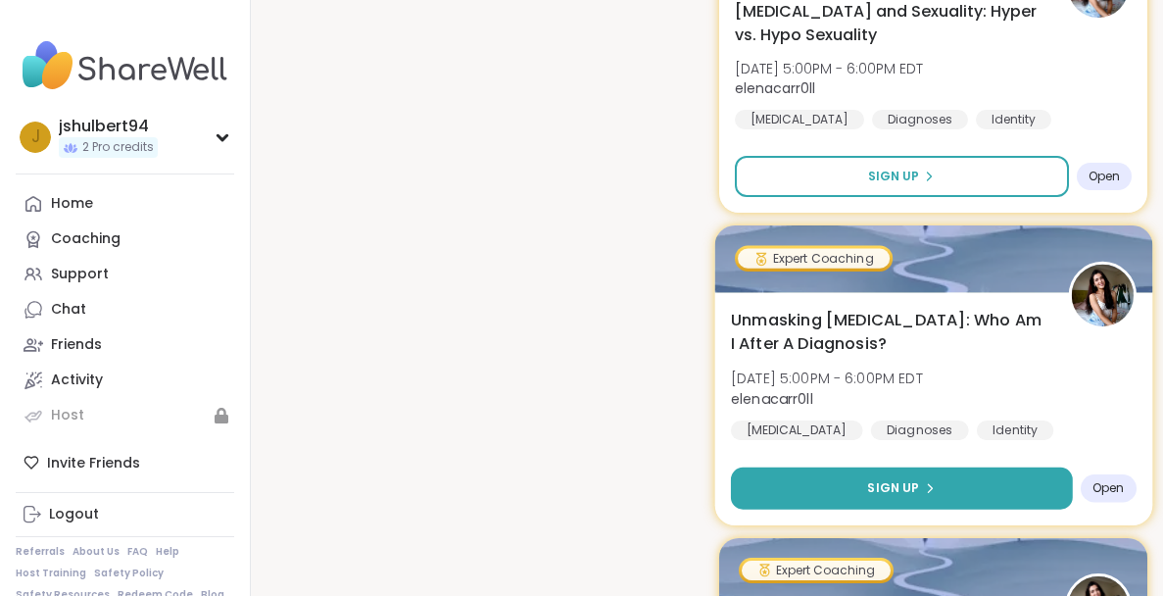
click at [865, 492] on button "Sign Up" at bounding box center [900, 487] width 341 height 42
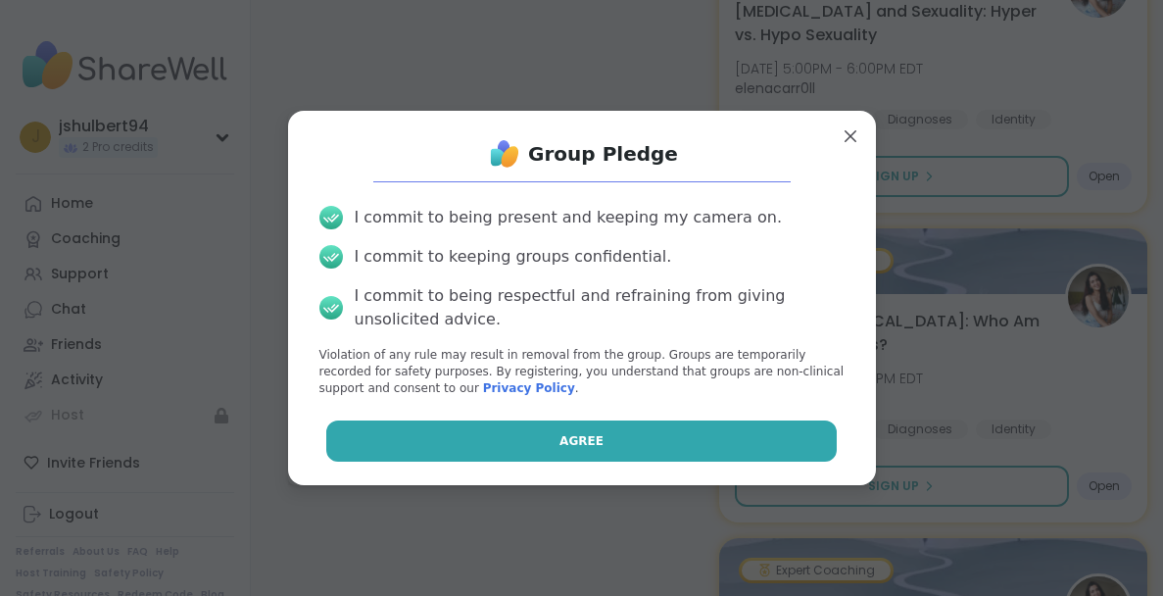
click at [599, 438] on span "Agree" at bounding box center [581, 441] width 44 height 18
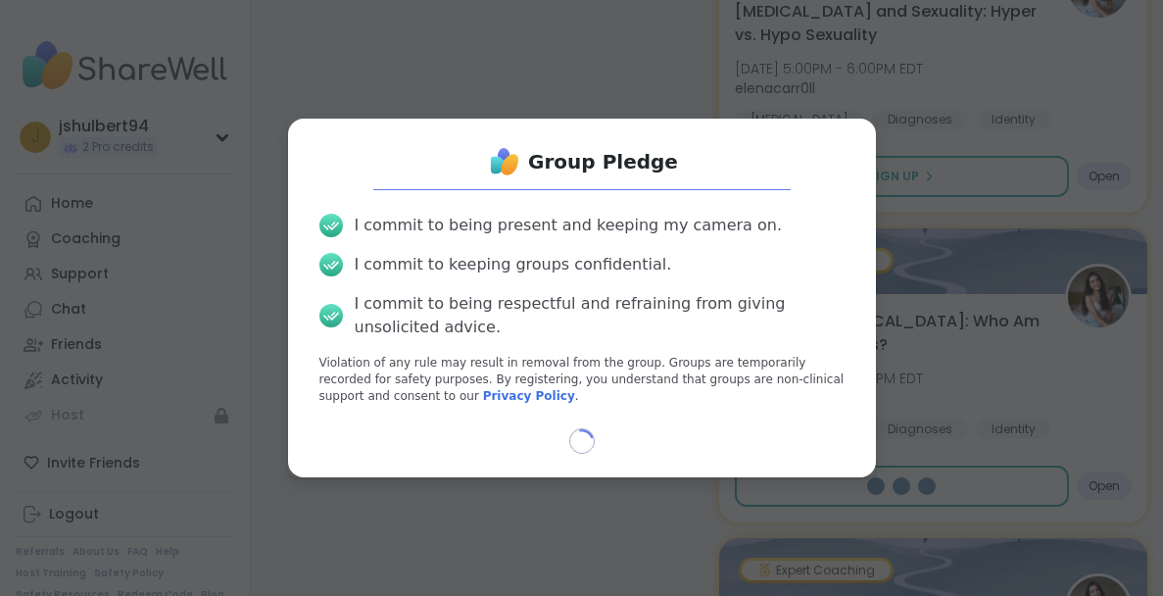
select select "**"
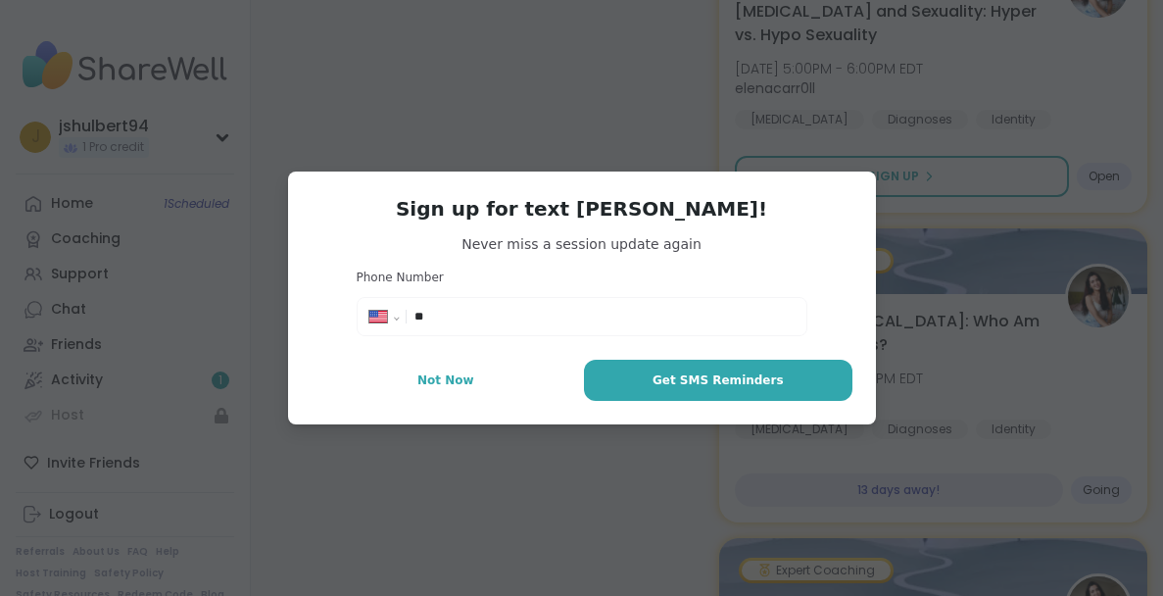
click at [466, 314] on input "**" at bounding box center [603, 317] width 379 height 20
type input "**********"
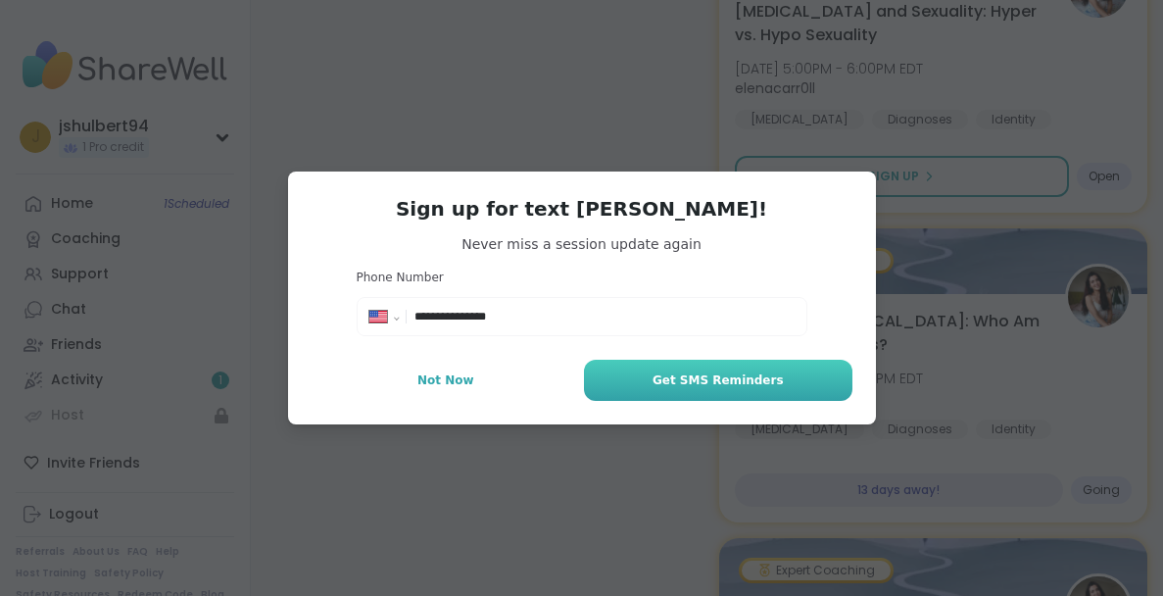
click at [619, 369] on button "Get SMS Reminders" at bounding box center [717, 379] width 267 height 41
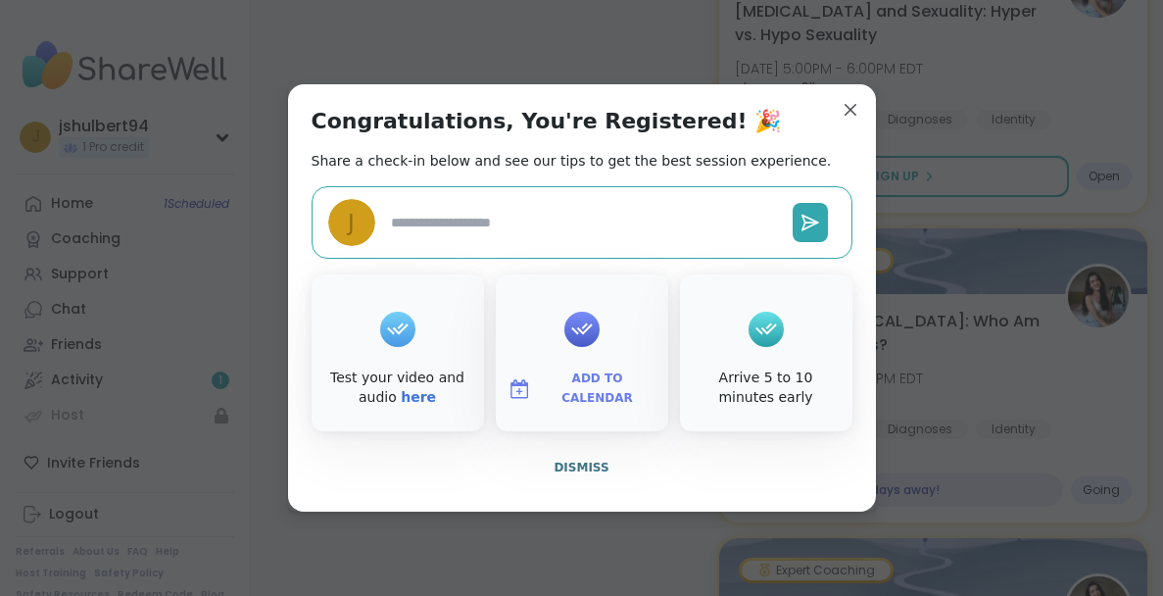
click at [519, 387] on img at bounding box center [519, 389] width 24 height 24
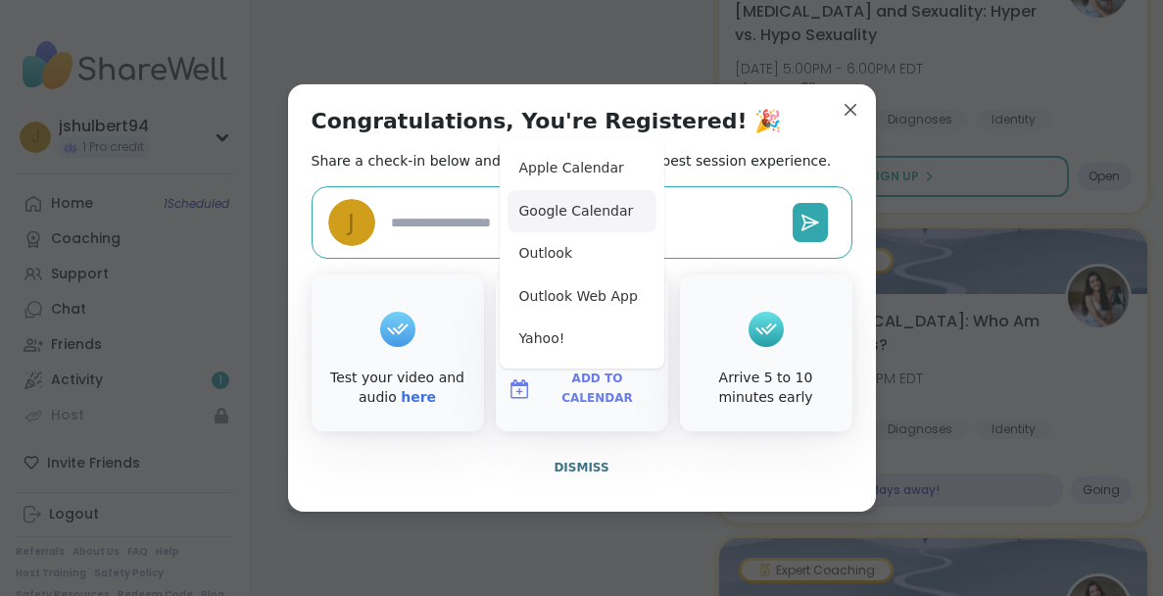
click at [570, 212] on button "Google Calendar" at bounding box center [581, 211] width 149 height 43
